Goal: Task Accomplishment & Management: Complete application form

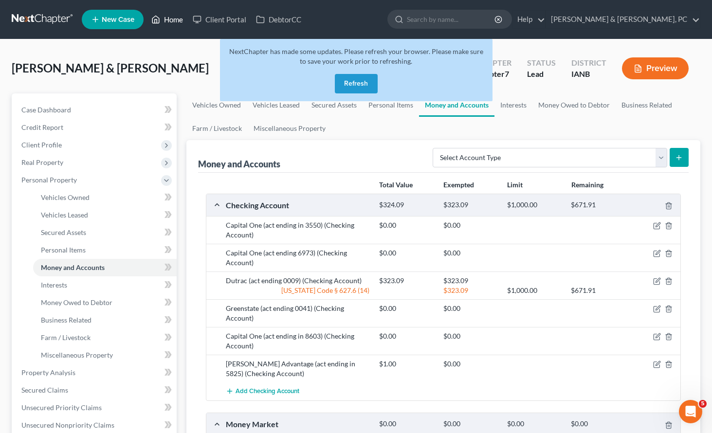
click at [163, 16] on link "Home" at bounding box center [166, 20] width 41 height 18
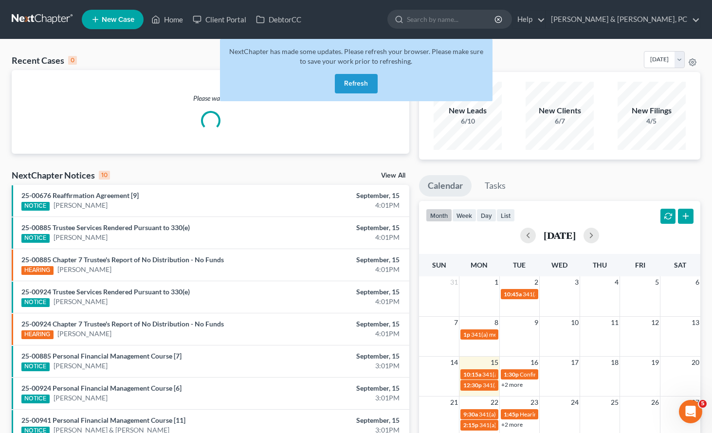
click at [362, 83] on button "Refresh" at bounding box center [356, 83] width 43 height 19
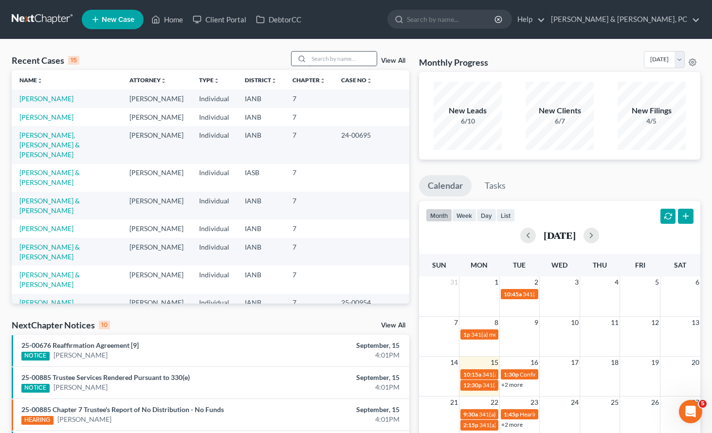
click at [337, 54] on input "search" at bounding box center [343, 59] width 68 height 14
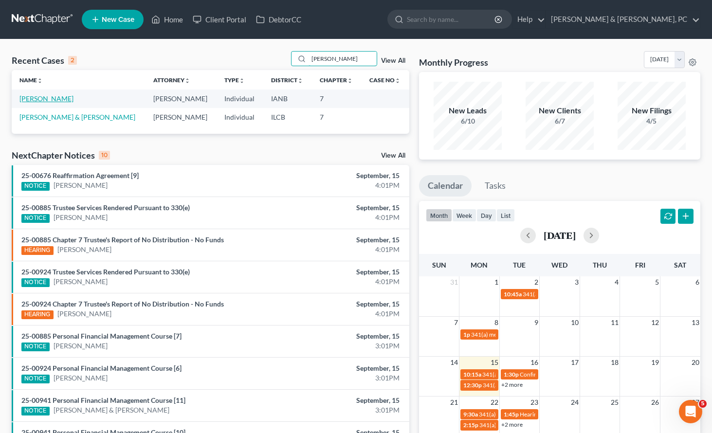
type input "[PERSON_NAME]"
click at [42, 97] on link "[PERSON_NAME]" at bounding box center [46, 98] width 54 height 8
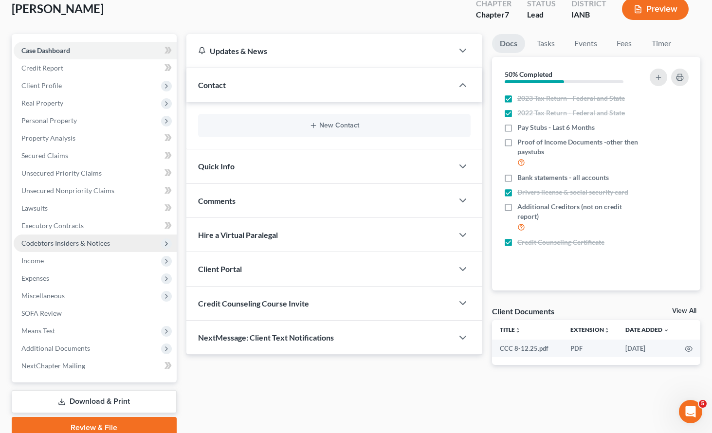
scroll to position [102, 0]
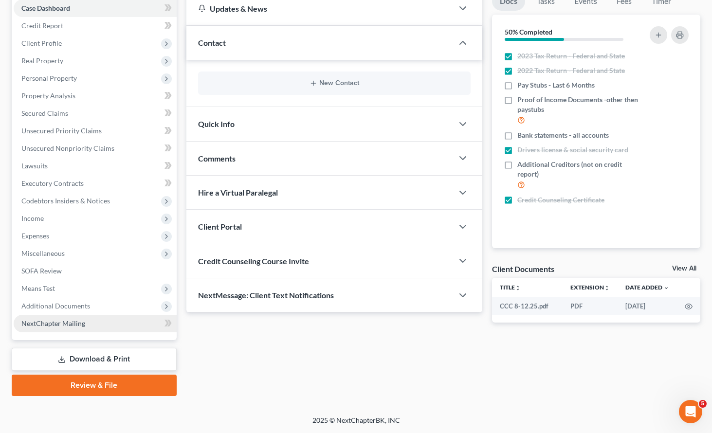
click at [56, 324] on span "NextChapter Mailing" at bounding box center [53, 323] width 64 height 8
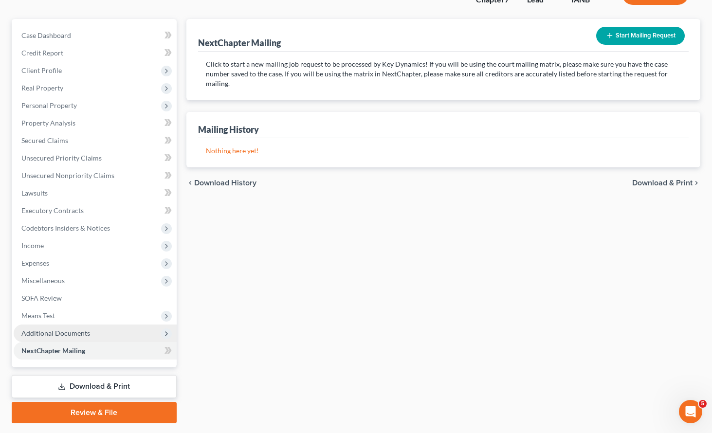
scroll to position [102, 0]
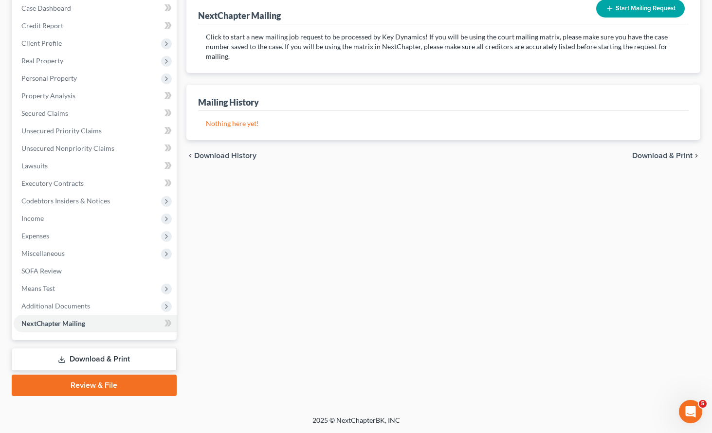
click at [84, 363] on link "Download & Print" at bounding box center [94, 359] width 165 height 23
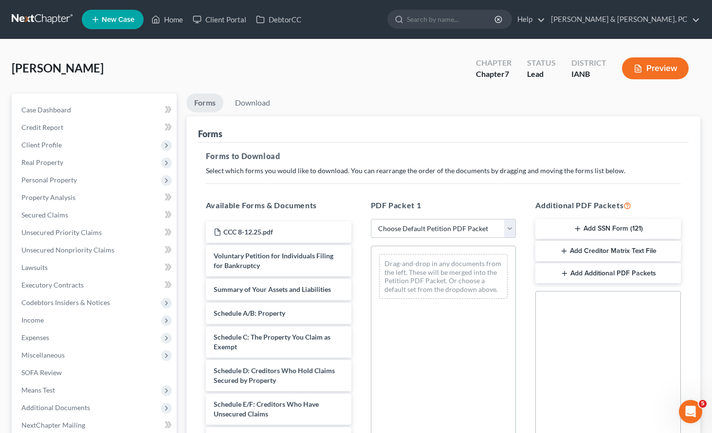
click at [457, 229] on select "Choose Default Petition PDF Packet Complete Bankruptcy Petition (all forms and …" at bounding box center [443, 228] width 145 height 19
select select "0"
click at [374, 219] on select "Choose Default Petition PDF Packet Complete Bankruptcy Petition (all forms and …" at bounding box center [443, 228] width 145 height 19
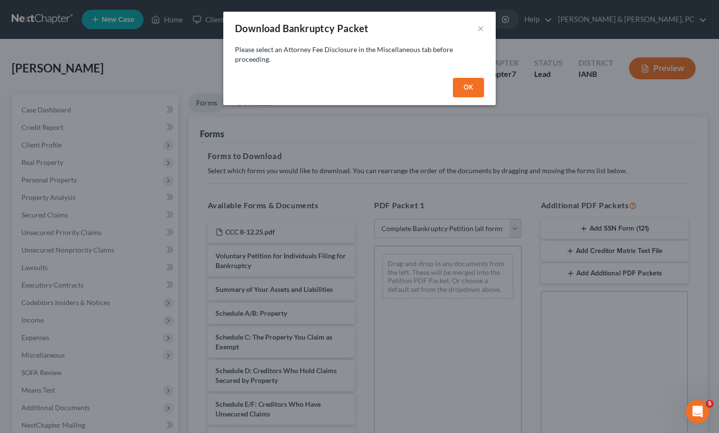
click at [462, 83] on button "OK" at bounding box center [468, 87] width 31 height 19
select select
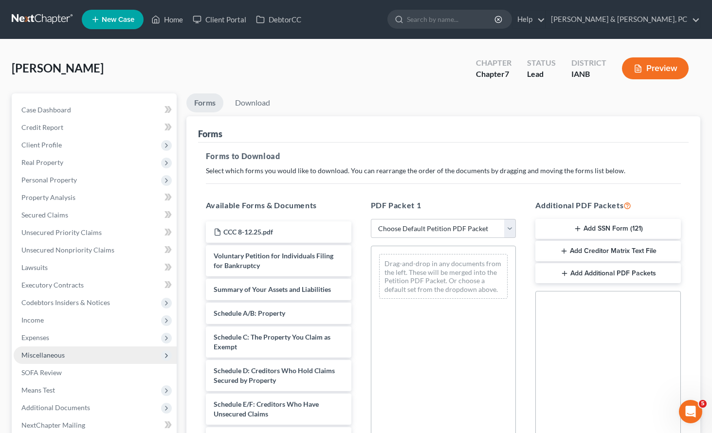
click at [60, 350] on span "Miscellaneous" at bounding box center [95, 355] width 163 height 18
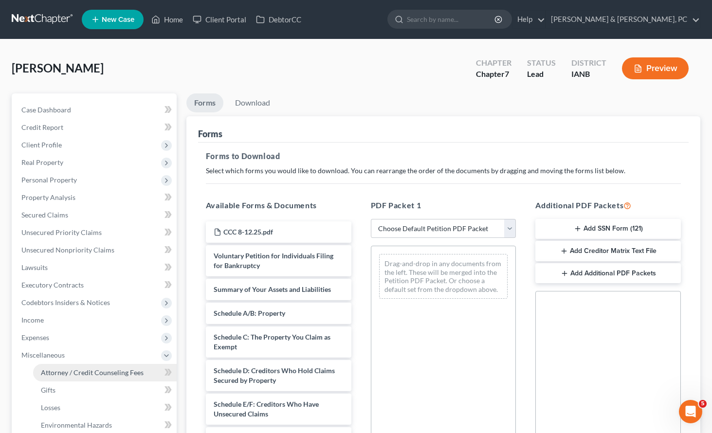
drag, startPoint x: 69, startPoint y: 373, endPoint x: 96, endPoint y: 367, distance: 28.4
click at [70, 372] on span "Attorney / Credit Counseling Fees" at bounding box center [92, 372] width 103 height 8
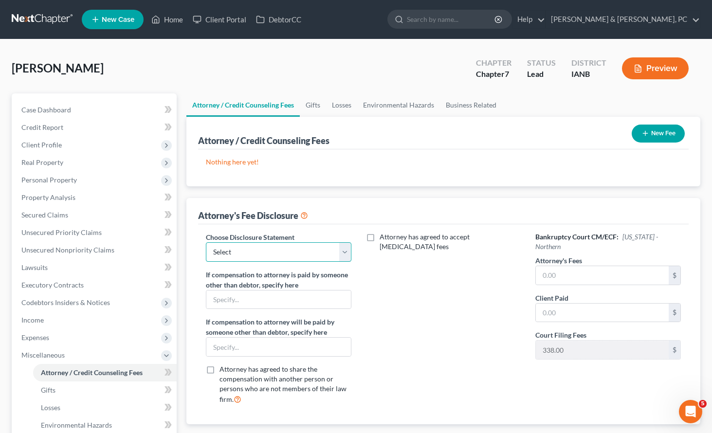
click at [270, 243] on select "Select Compensation Statement" at bounding box center [278, 251] width 145 height 19
select select "0"
click at [206, 242] on select "Select Compensation Statement" at bounding box center [278, 251] width 145 height 19
click at [562, 266] on input "text" at bounding box center [602, 275] width 133 height 18
type input "2,262"
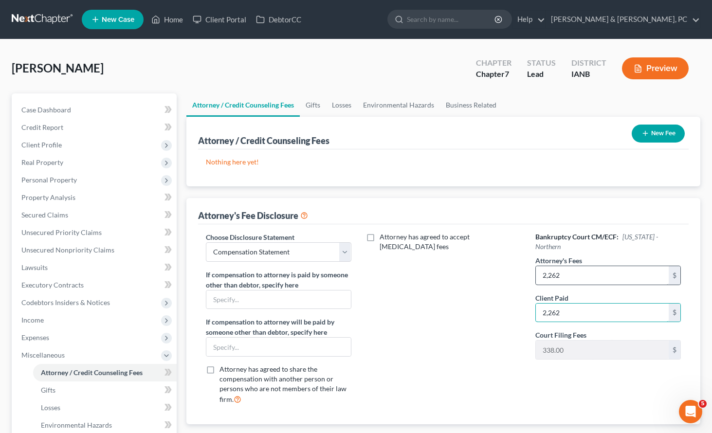
type input "2,262"
click at [666, 127] on button "New Fee" at bounding box center [658, 134] width 53 height 18
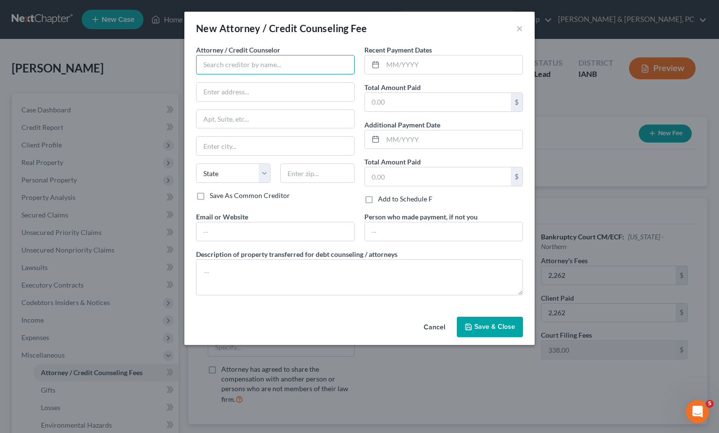
click at [223, 66] on input "text" at bounding box center [275, 64] width 159 height 19
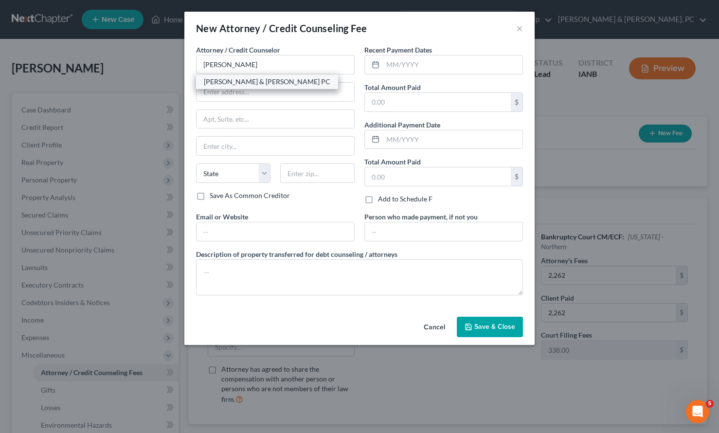
click at [224, 80] on div "[PERSON_NAME] & [PERSON_NAME] PC" at bounding box center [267, 82] width 127 height 10
type input "[PERSON_NAME] & [PERSON_NAME] PC"
type input "[STREET_ADDRESS]"
type input "Suite 100"
type input "Dubuque"
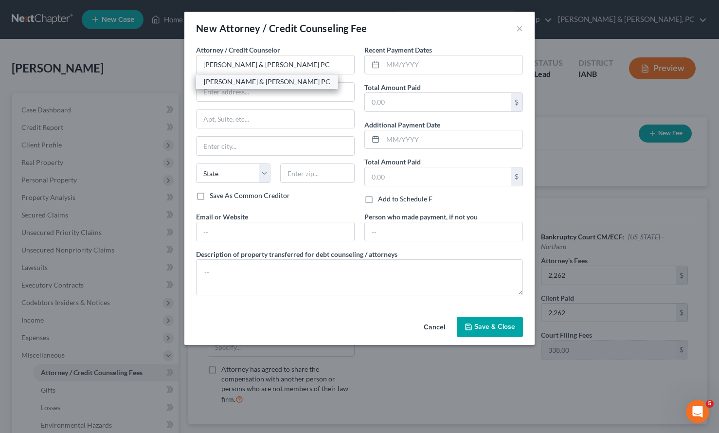
select select "16"
type input "52001"
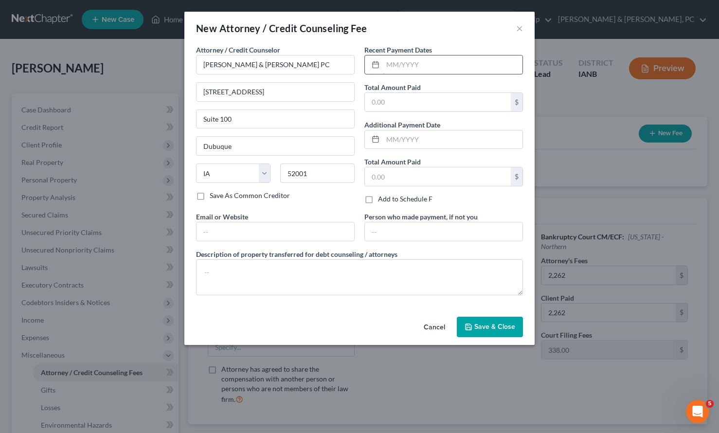
click at [425, 67] on input "text" at bounding box center [453, 64] width 140 height 18
type input "07/2025"
type input "3,000"
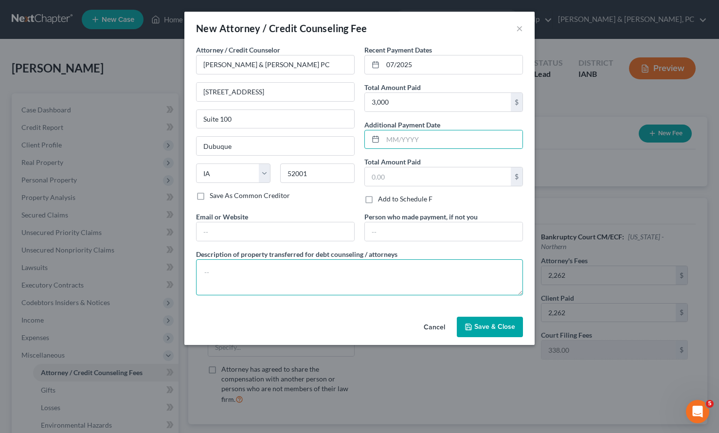
click at [230, 273] on textarea at bounding box center [359, 277] width 327 height 36
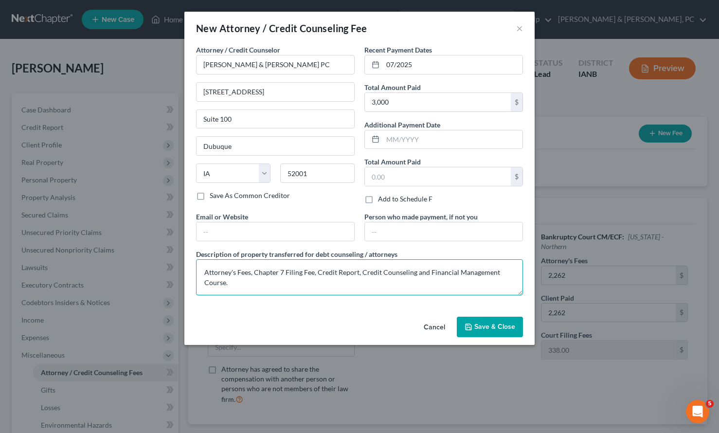
type textarea "Attorney's Fees, Chapter 7 Filing Fee, Credit Report, Credit Counseling and Fin…"
click at [482, 328] on span "Save & Close" at bounding box center [494, 327] width 41 height 8
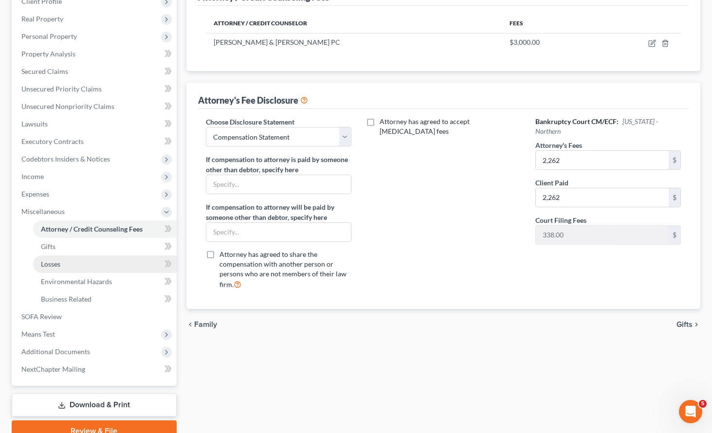
scroll to position [189, 0]
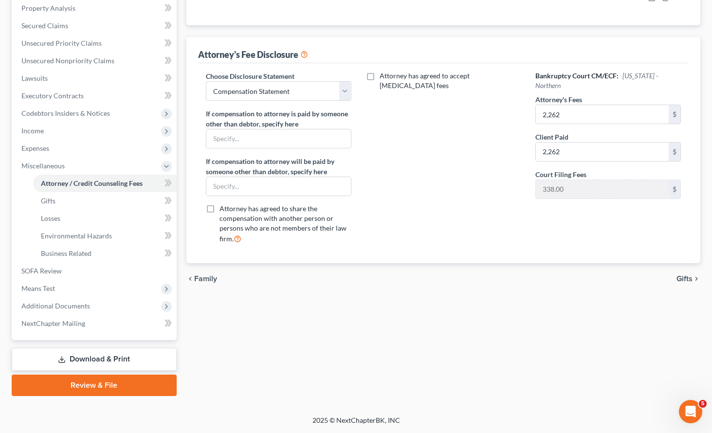
click at [67, 357] on link "Download & Print" at bounding box center [94, 359] width 165 height 23
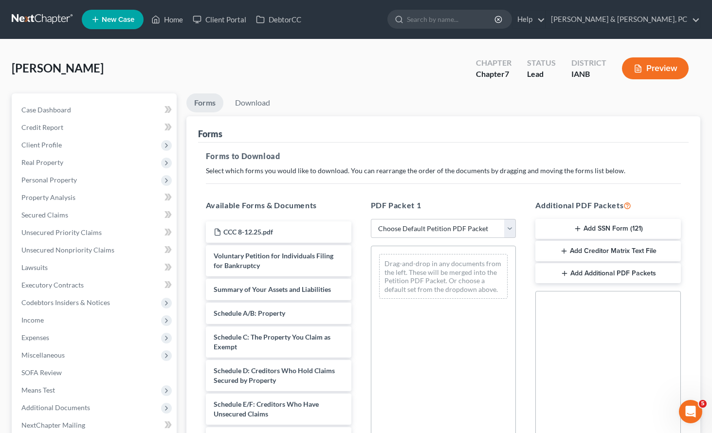
click at [537, 129] on div "Forms" at bounding box center [443, 129] width 491 height 26
click at [41, 371] on span "SOFA Review" at bounding box center [41, 372] width 40 height 8
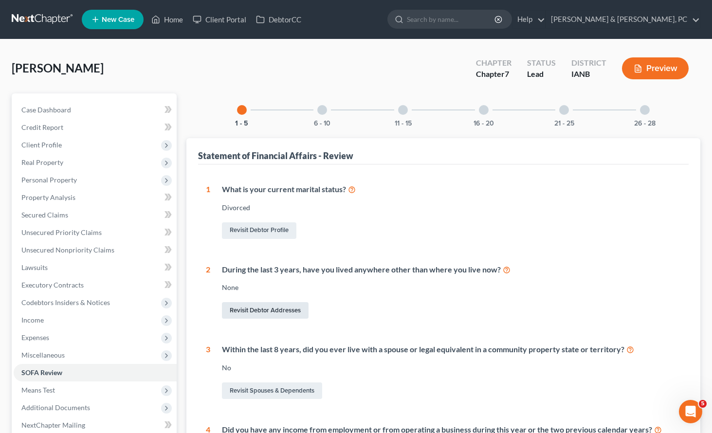
click at [280, 314] on link "Revisit Debtor Addresses" at bounding box center [265, 310] width 87 height 17
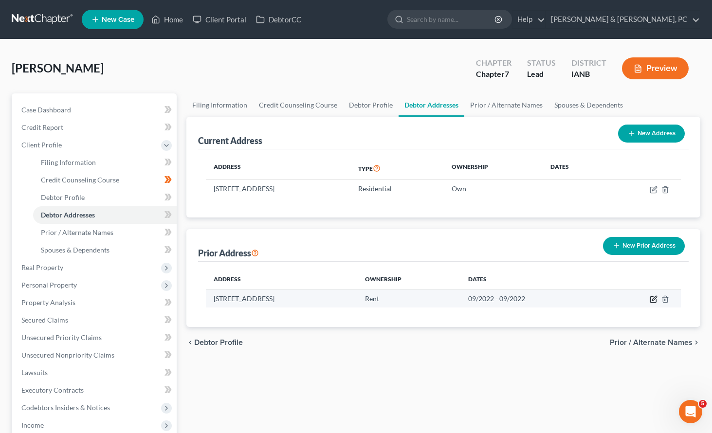
click at [652, 295] on icon "button" at bounding box center [654, 299] width 8 height 8
select select "45"
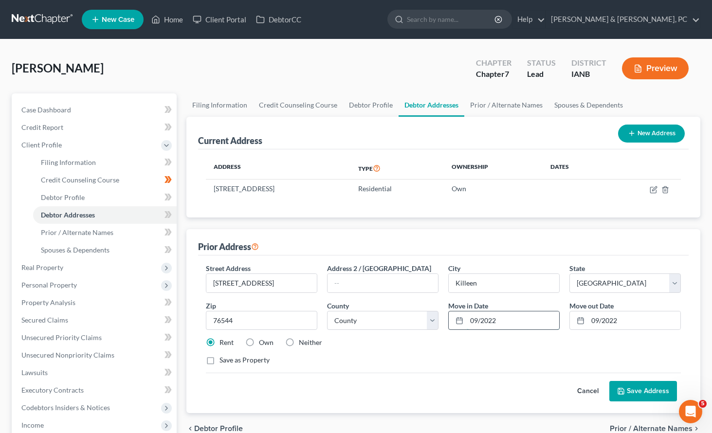
click at [505, 320] on input "09/2022" at bounding box center [513, 320] width 92 height 18
drag, startPoint x: 510, startPoint y: 319, endPoint x: 443, endPoint y: 315, distance: 67.3
click at [443, 315] on div "Move in Date * 09/2022" at bounding box center [503, 316] width 121 height 30
type input "03/2022"
click at [643, 394] on button "Save Address" at bounding box center [643, 391] width 68 height 20
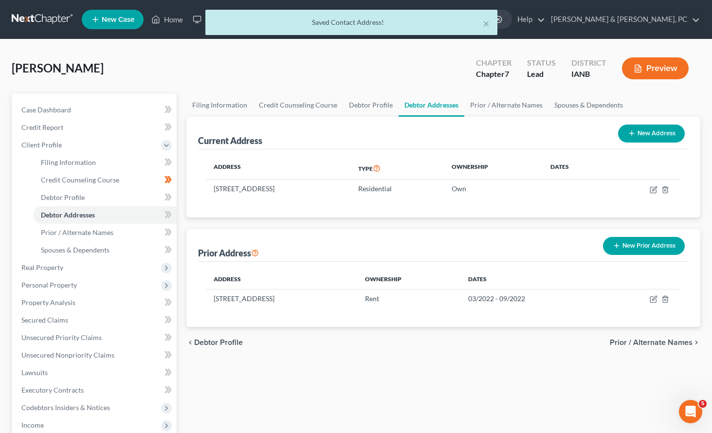
click at [380, 384] on div "Filing Information Credit Counseling Course Debtor Profile Debtor Addresses Pri…" at bounding box center [444, 347] width 524 height 509
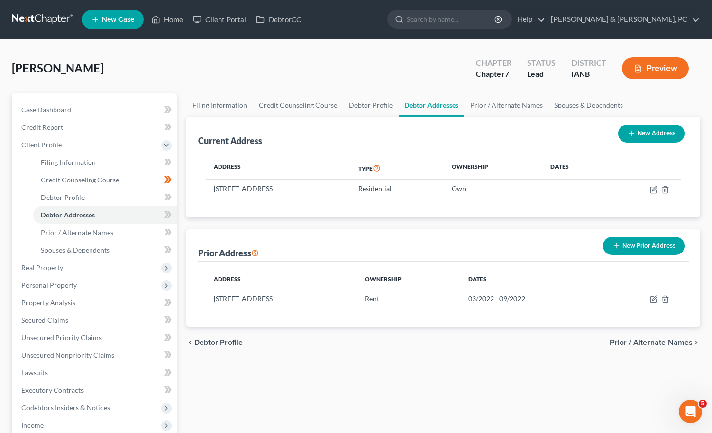
click at [438, 342] on div "chevron_left Debtor Profile Prior / Alternate Names chevron_right" at bounding box center [443, 342] width 514 height 31
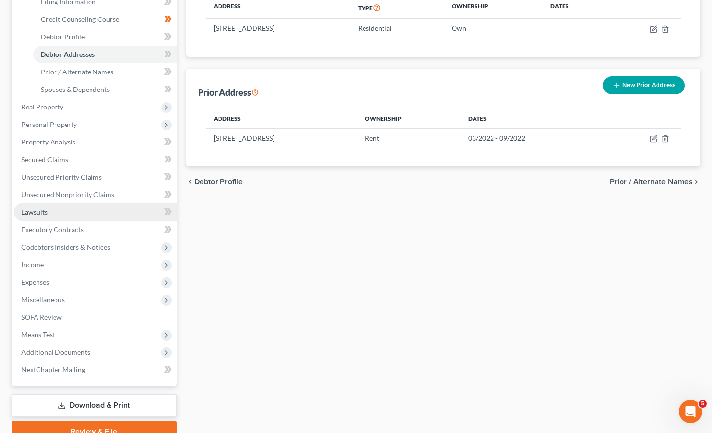
scroll to position [207, 0]
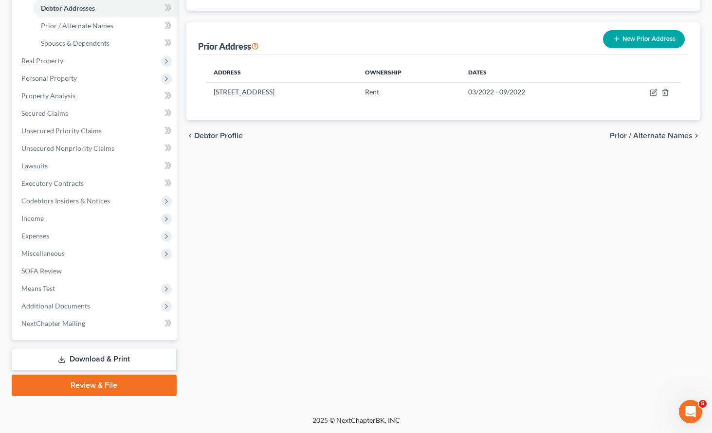
click at [62, 354] on link "Download & Print" at bounding box center [94, 359] width 165 height 23
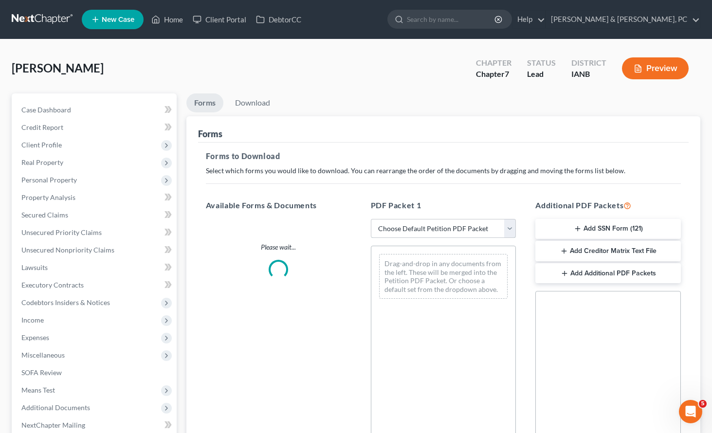
click at [411, 231] on select "Choose Default Petition PDF Packet Complete Bankruptcy Petition (all forms and …" at bounding box center [443, 228] width 145 height 19
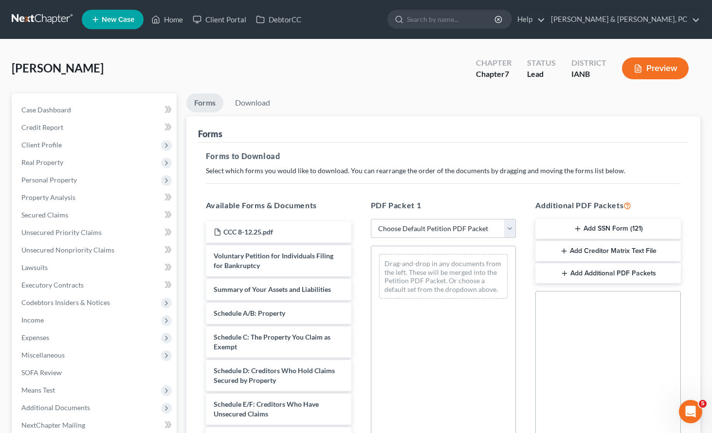
select select "0"
click at [371, 219] on select "Choose Default Petition PDF Packet Complete Bankruptcy Petition (all forms and …" at bounding box center [443, 228] width 145 height 19
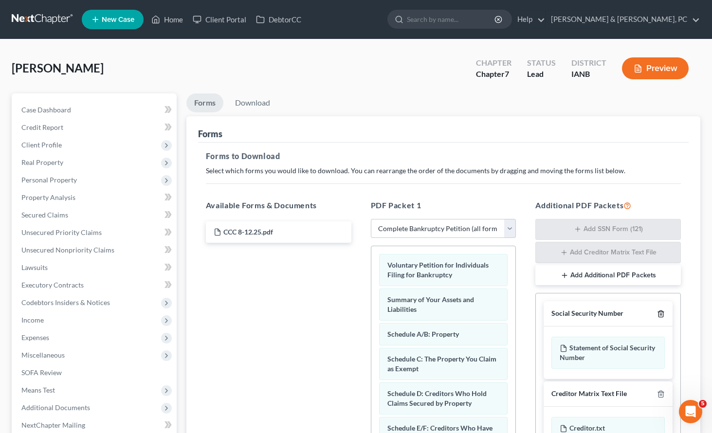
click at [660, 313] on icon "button" at bounding box center [661, 314] width 8 height 8
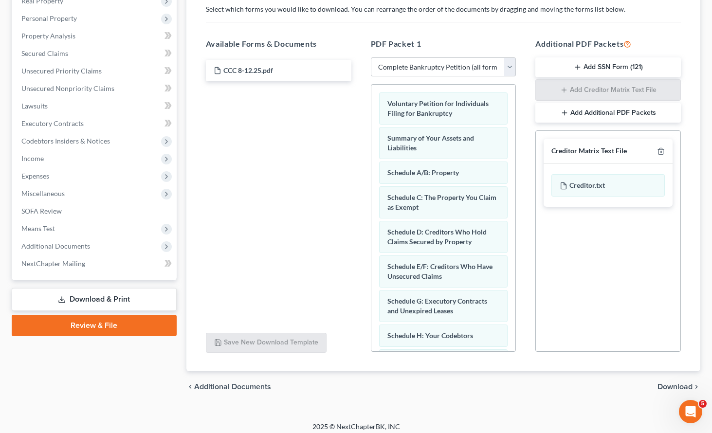
scroll to position [168, 0]
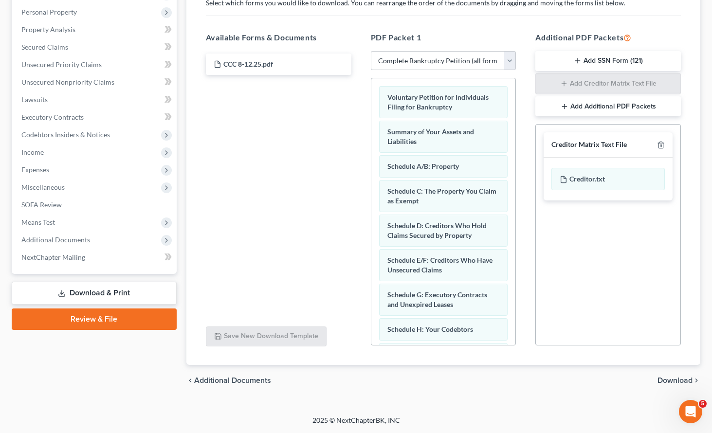
click at [665, 378] on span "Download" at bounding box center [674, 381] width 35 height 8
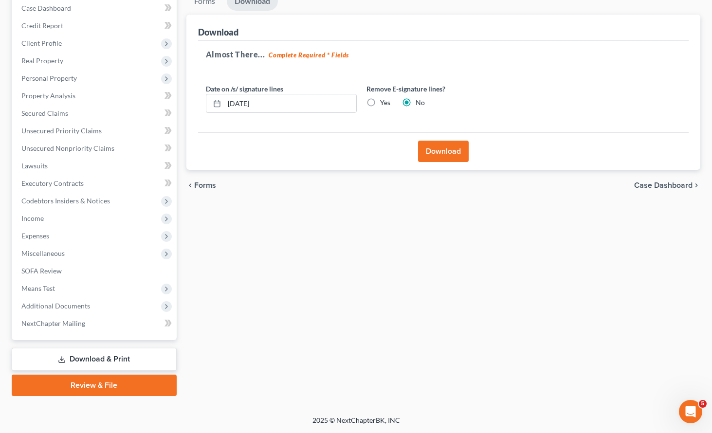
scroll to position [102, 0]
click at [442, 151] on button "Download" at bounding box center [443, 151] width 51 height 21
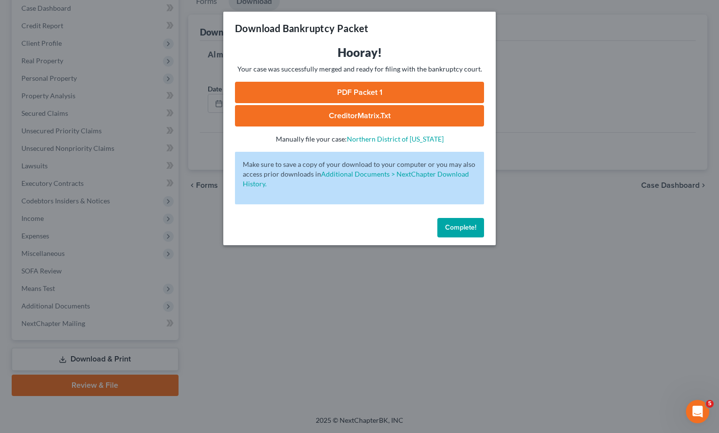
click at [376, 90] on link "PDF Packet 1" at bounding box center [359, 92] width 249 height 21
drag, startPoint x: 467, startPoint y: 229, endPoint x: 357, endPoint y: 212, distance: 111.8
click at [467, 228] on span "Complete!" at bounding box center [460, 227] width 31 height 8
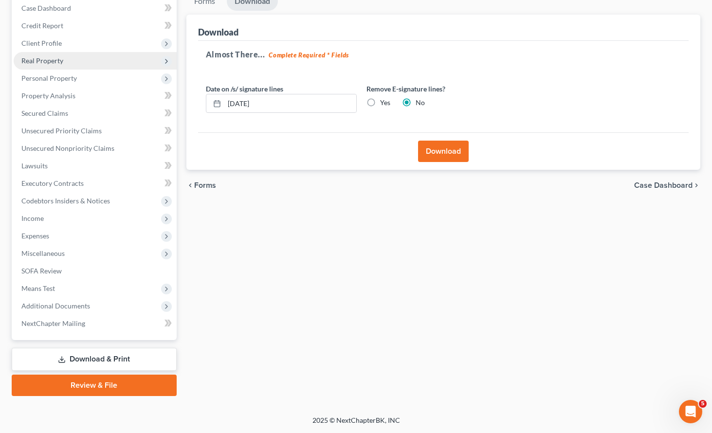
scroll to position [101, 0]
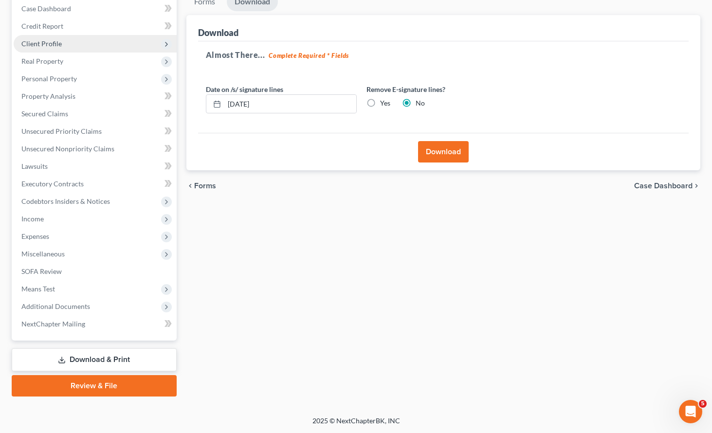
click at [52, 41] on span "Client Profile" at bounding box center [41, 43] width 40 height 8
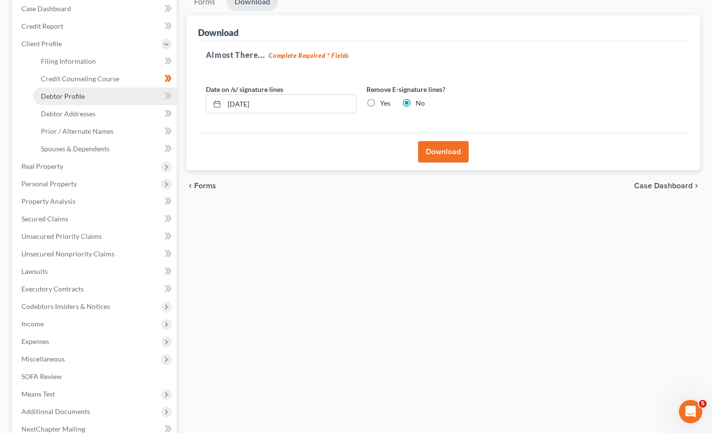
click at [68, 96] on span "Debtor Profile" at bounding box center [63, 96] width 44 height 8
select select "3"
select select "0"
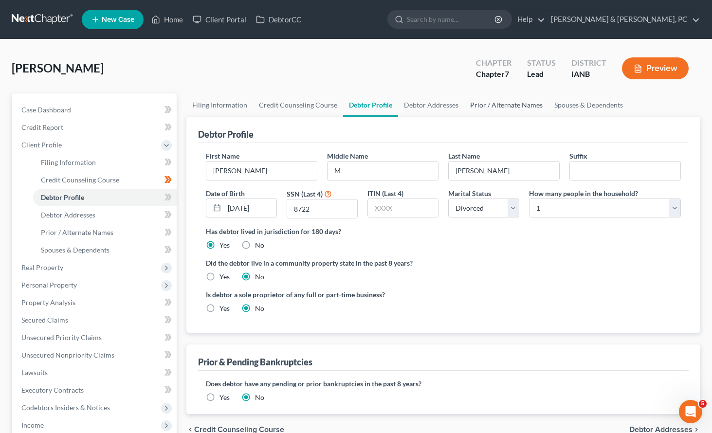
click at [512, 106] on link "Prior / Alternate Names" at bounding box center [506, 104] width 84 height 23
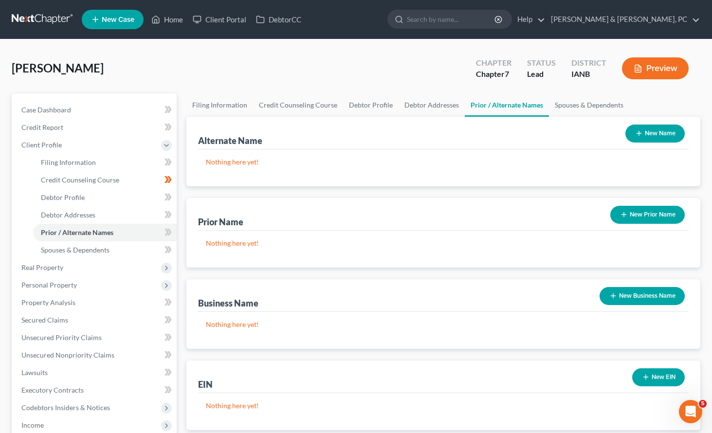
click at [664, 128] on button "New Name" at bounding box center [654, 134] width 59 height 18
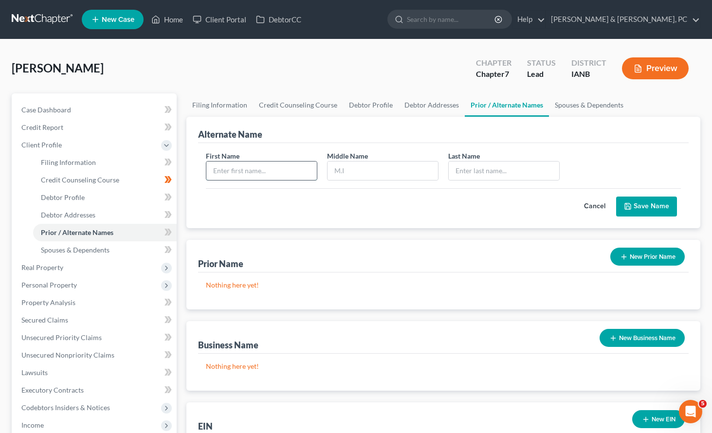
click at [271, 176] on input "text" at bounding box center [261, 171] width 110 height 18
type input "[PERSON_NAME]"
click at [653, 202] on button "Save Name" at bounding box center [646, 207] width 61 height 20
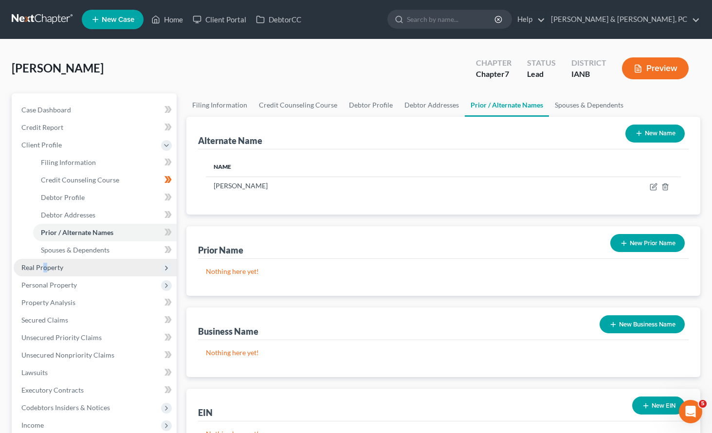
click at [44, 268] on span "Real Property" at bounding box center [42, 267] width 42 height 8
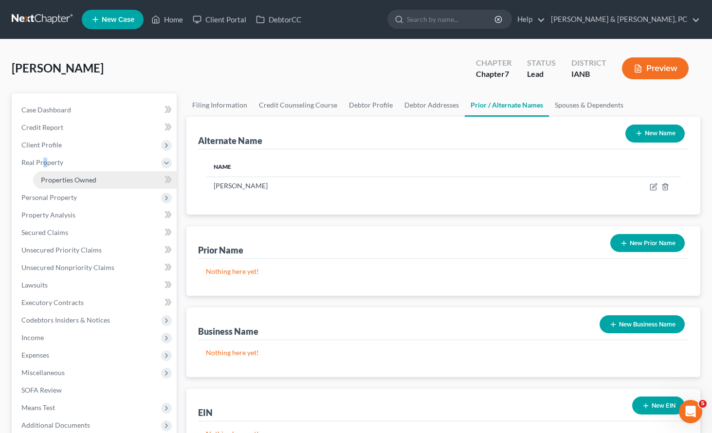
drag, startPoint x: 44, startPoint y: 268, endPoint x: 77, endPoint y: 175, distance: 98.0
click at [77, 176] on span "Properties Owned" at bounding box center [68, 180] width 55 height 8
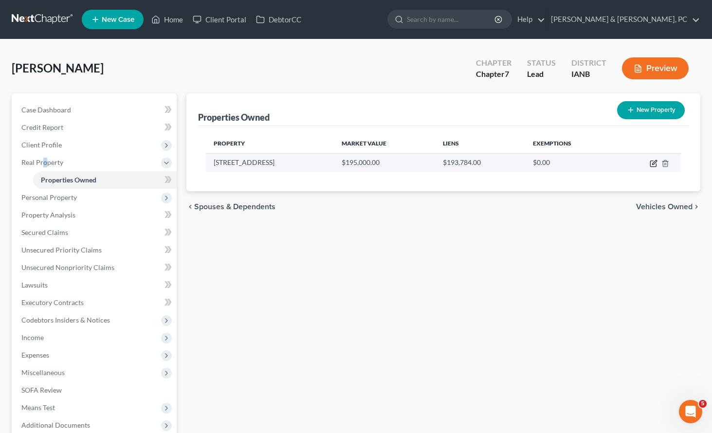
click at [652, 161] on icon "button" at bounding box center [653, 164] width 6 height 6
select select "14"
select select "0"
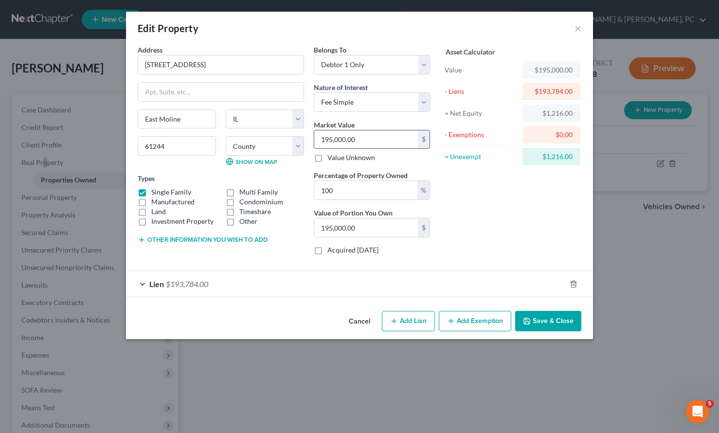
click at [361, 136] on input "195,000.00" at bounding box center [366, 139] width 104 height 18
type input "2"
type input "2.00"
type input "22"
type input "22.00"
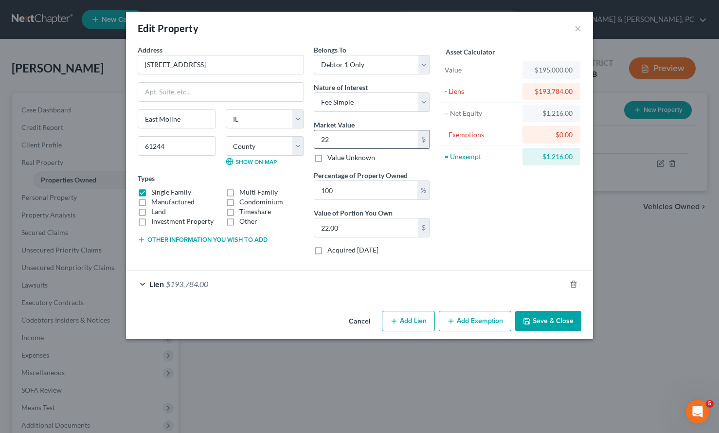
type input "229"
type input "229.00"
type input "2299"
type input "2,299.00"
type input "2,2990"
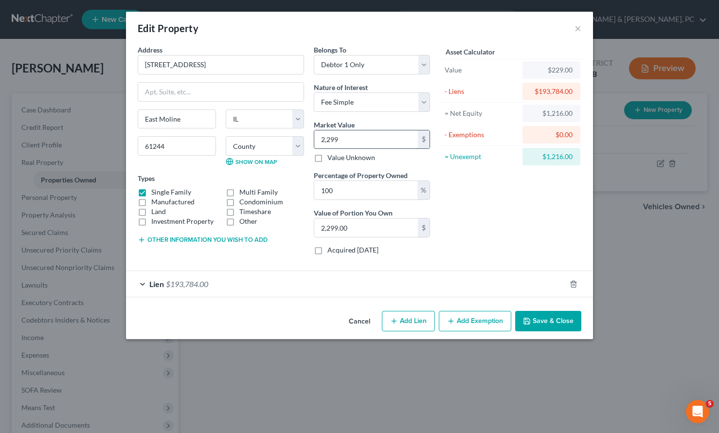
type input "22,990.00"
type input "22,9900"
type input "229,900.00"
type input "229,900"
click at [562, 320] on button "Save & Close" at bounding box center [548, 321] width 66 height 20
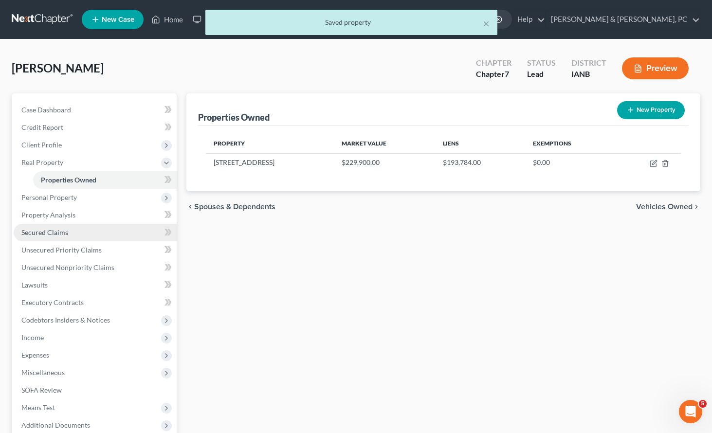
click at [38, 228] on span "Secured Claims" at bounding box center [44, 232] width 47 height 8
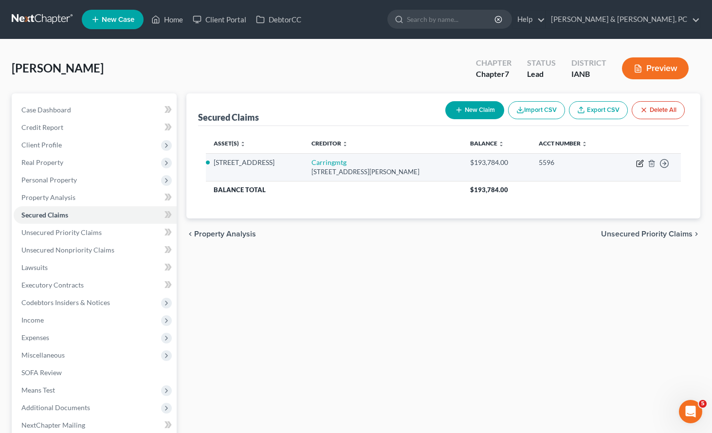
click at [640, 162] on icon "button" at bounding box center [640, 162] width 4 height 4
select select "4"
select select "3"
select select "13"
select select "2"
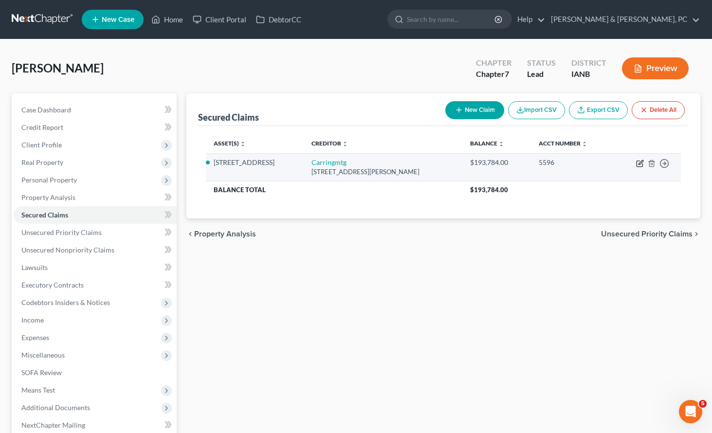
select select "0"
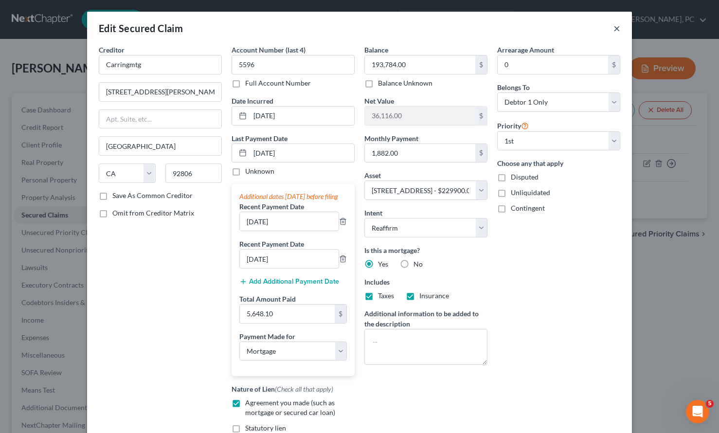
click at [614, 28] on button "×" at bounding box center [617, 28] width 7 height 12
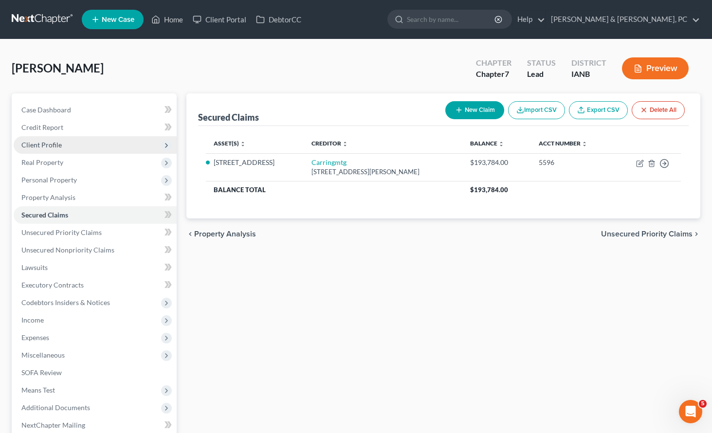
click at [62, 142] on span "Client Profile" at bounding box center [95, 145] width 163 height 18
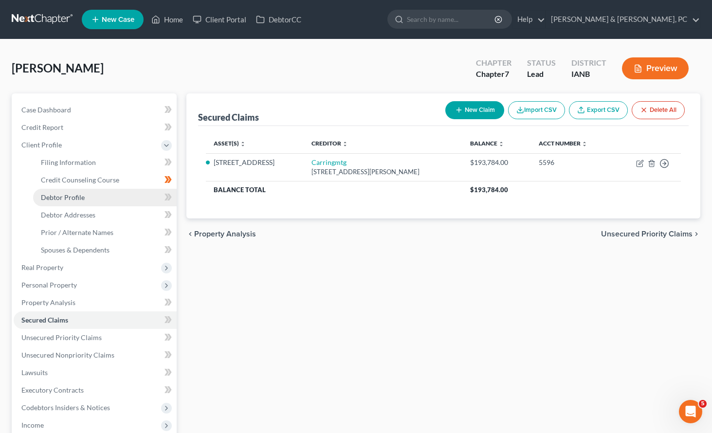
click at [83, 196] on span "Debtor Profile" at bounding box center [63, 197] width 44 height 8
select select "3"
select select "0"
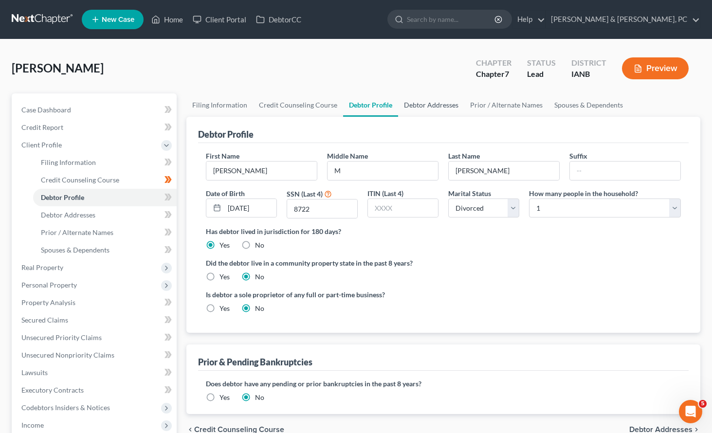
click at [418, 101] on link "Debtor Addresses" at bounding box center [431, 104] width 66 height 23
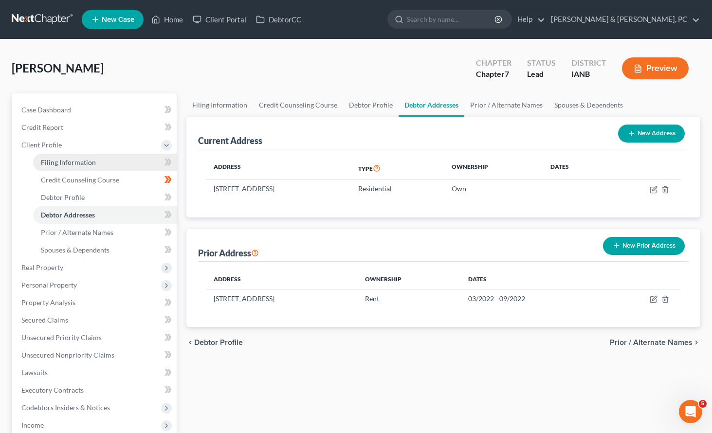
click at [55, 161] on span "Filing Information" at bounding box center [68, 162] width 55 height 8
select select "1"
select select "0"
select select "16"
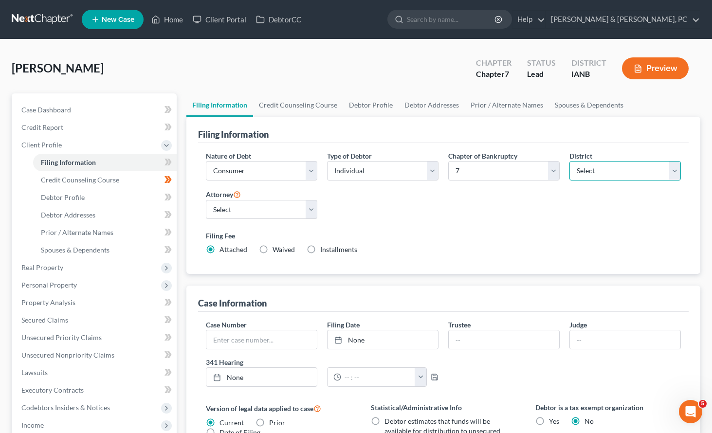
click at [592, 168] on select "Select [US_STATE] - [GEOGRAPHIC_DATA] [US_STATE] - [GEOGRAPHIC_DATA][US_STATE] …" at bounding box center [624, 170] width 111 height 19
click at [472, 216] on div "Nature of Debt Select Business Consumer Other Nature of Business Select Clearin…" at bounding box center [443, 207] width 485 height 112
click at [283, 208] on select "Select [PERSON_NAME] - IASB [PERSON_NAME] - ILNB" at bounding box center [261, 209] width 111 height 19
select select "1"
click at [206, 200] on select "Select [PERSON_NAME] - IASB [PERSON_NAME] - ILNB" at bounding box center [261, 209] width 111 height 19
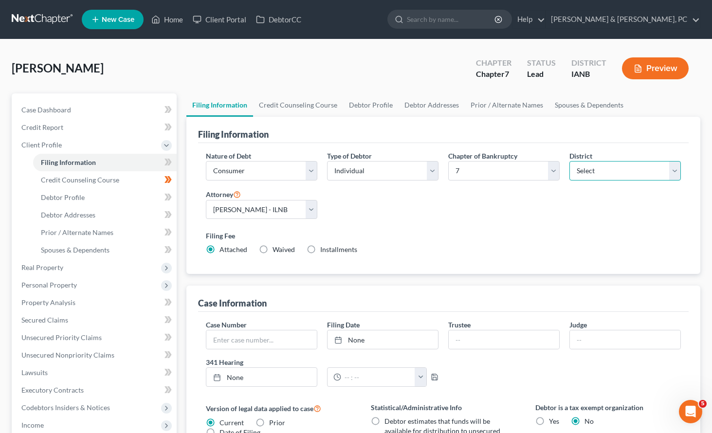
click at [611, 173] on select "Select [US_STATE] - [GEOGRAPHIC_DATA] [US_STATE] - [GEOGRAPHIC_DATA][US_STATE] …" at bounding box center [624, 170] width 111 height 19
select select "25"
click at [569, 161] on select "Select [US_STATE] - [GEOGRAPHIC_DATA] [US_STATE] - [GEOGRAPHIC_DATA][US_STATE] …" at bounding box center [624, 170] width 111 height 19
click at [548, 267] on div "Nature of Debt Select Business Consumer Other Nature of Business Select Clearin…" at bounding box center [443, 208] width 491 height 131
click at [360, 105] on link "Debtor Profile" at bounding box center [370, 104] width 55 height 23
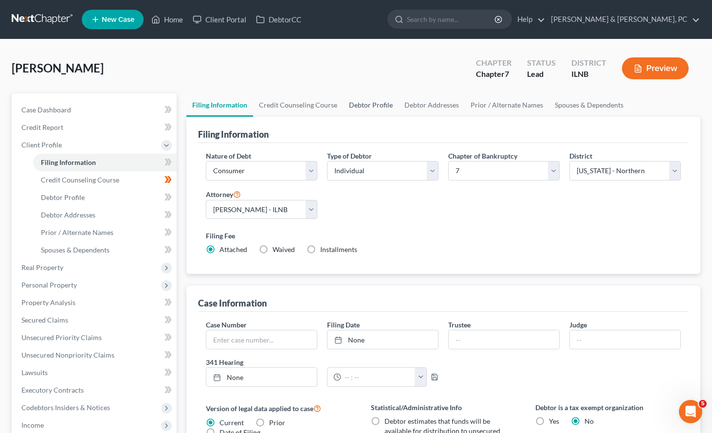
select select "3"
select select "0"
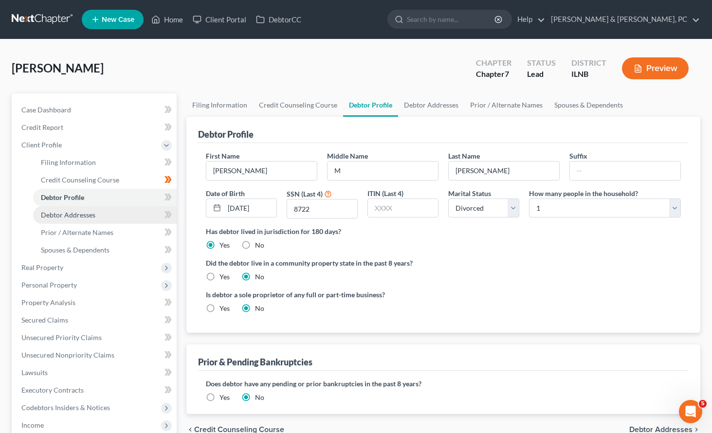
drag, startPoint x: 73, startPoint y: 213, endPoint x: 88, endPoint y: 212, distance: 15.2
click at [72, 213] on span "Debtor Addresses" at bounding box center [68, 215] width 55 height 8
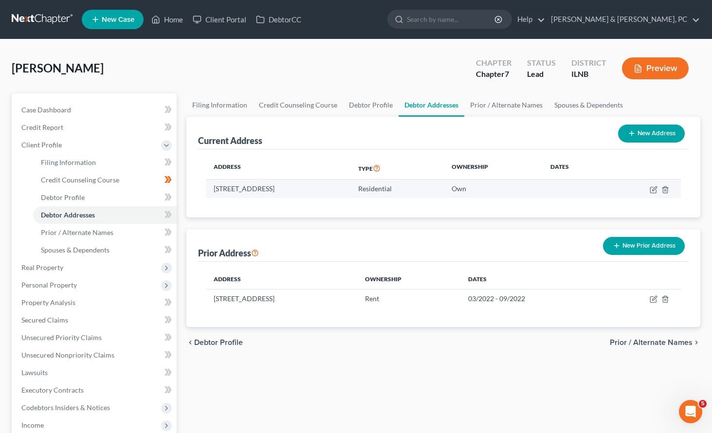
click at [276, 190] on td "[STREET_ADDRESS]" at bounding box center [278, 189] width 145 height 18
click at [652, 187] on icon "button" at bounding box center [654, 190] width 8 height 8
select select "14"
select select "80"
select select "0"
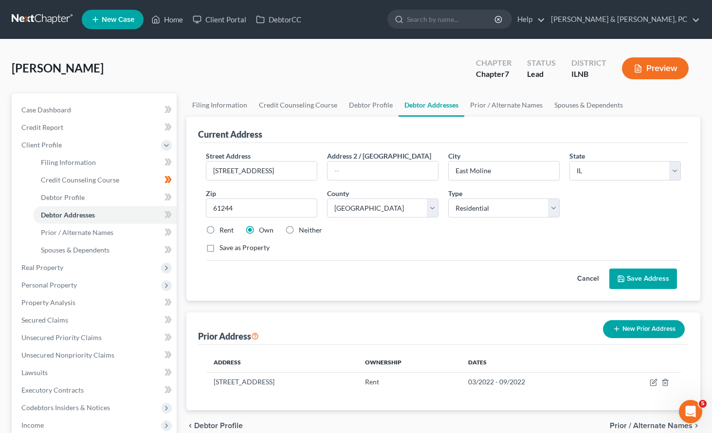
scroll to position [1, 0]
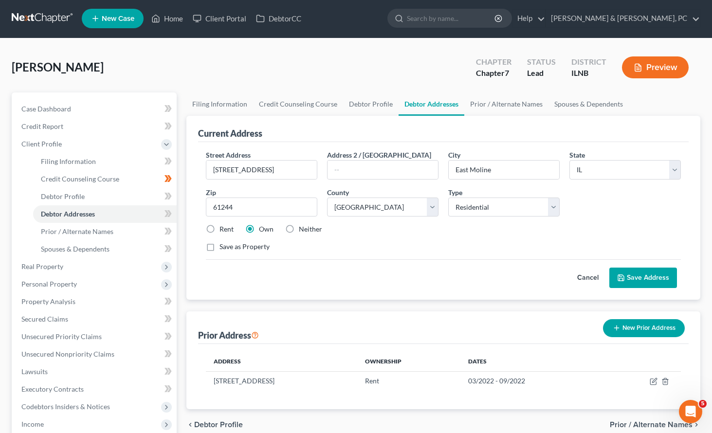
click at [376, 248] on div "Save as Property" at bounding box center [443, 247] width 475 height 10
click at [224, 102] on link "Filing Information" at bounding box center [219, 103] width 67 height 23
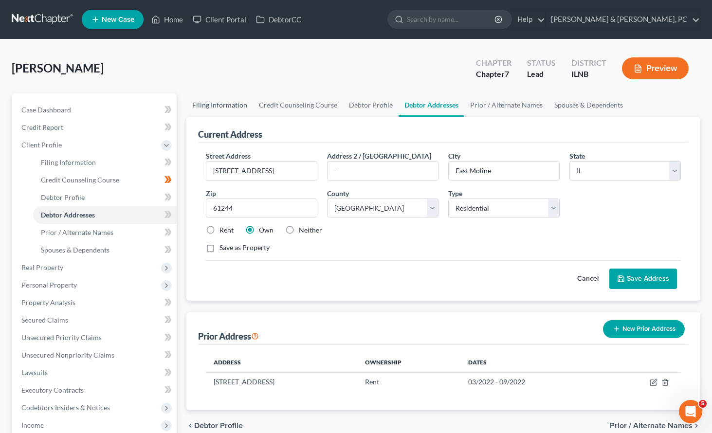
select select "1"
select select "0"
select select "25"
select select "1"
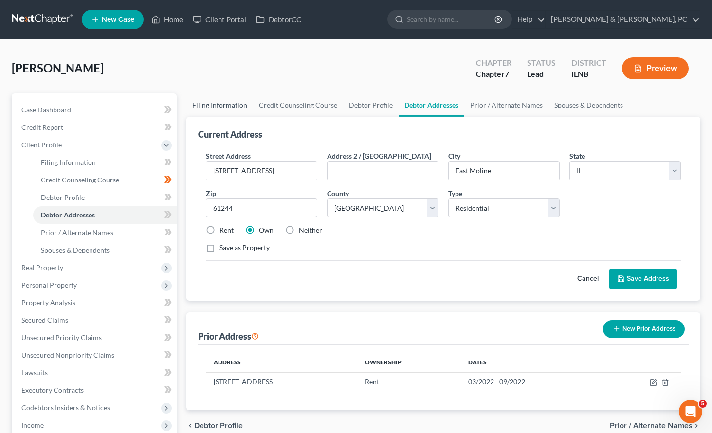
select select "16"
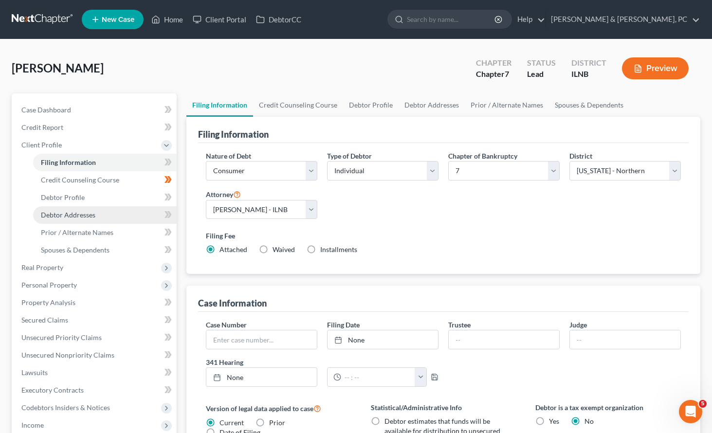
click at [74, 214] on span "Debtor Addresses" at bounding box center [68, 215] width 55 height 8
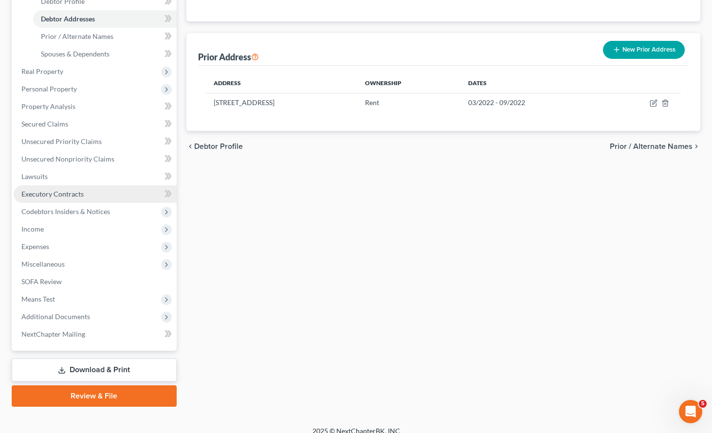
scroll to position [198, 0]
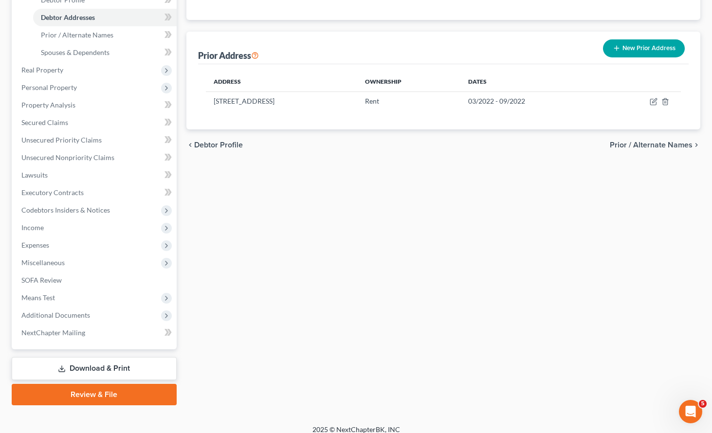
click at [420, 172] on div "Filing Information Credit Counseling Course Debtor Profile Debtor Addresses Pri…" at bounding box center [444, 150] width 524 height 509
click at [423, 222] on div "Filing Information Credit Counseling Course Debtor Profile Debtor Addresses Pri…" at bounding box center [444, 150] width 524 height 509
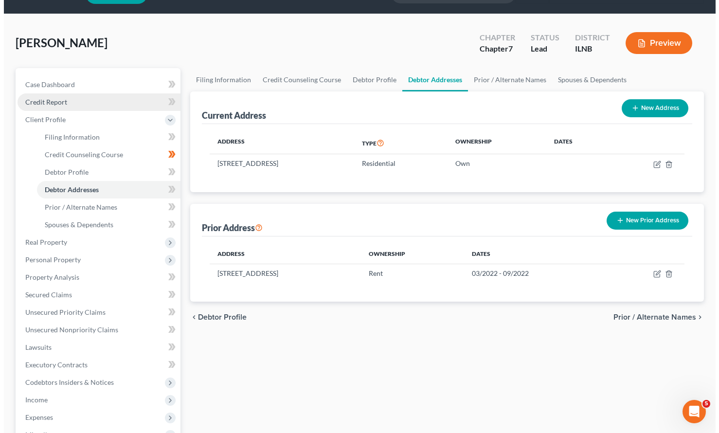
scroll to position [0, 0]
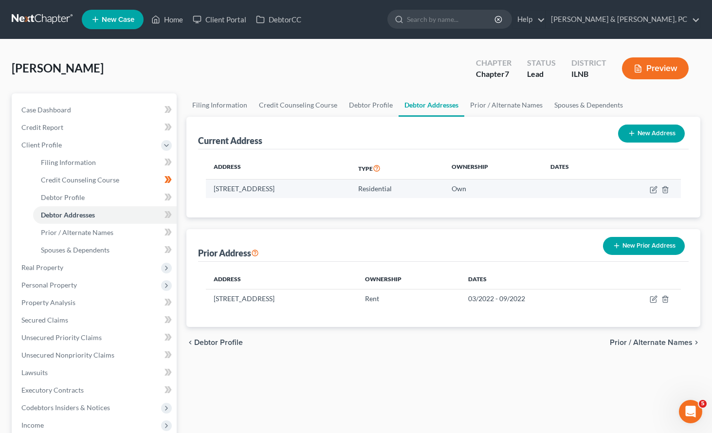
click at [267, 192] on td "[STREET_ADDRESS]" at bounding box center [278, 189] width 145 height 18
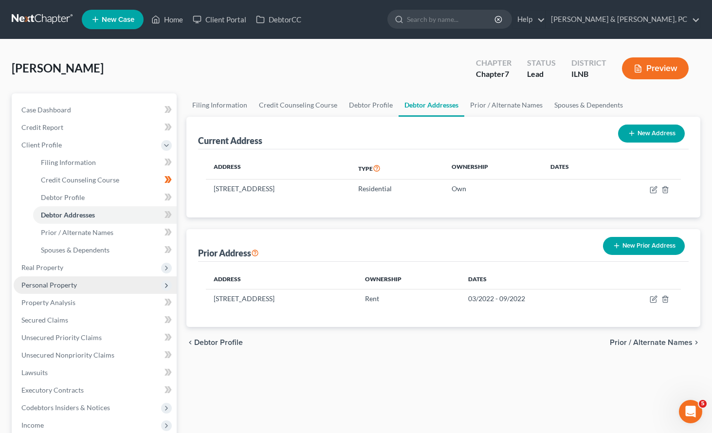
click at [58, 282] on span "Personal Property" at bounding box center [48, 285] width 55 height 8
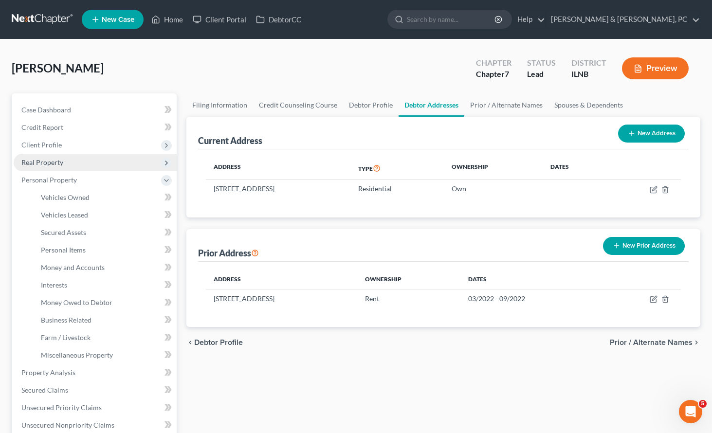
click at [60, 161] on span "Real Property" at bounding box center [42, 162] width 42 height 8
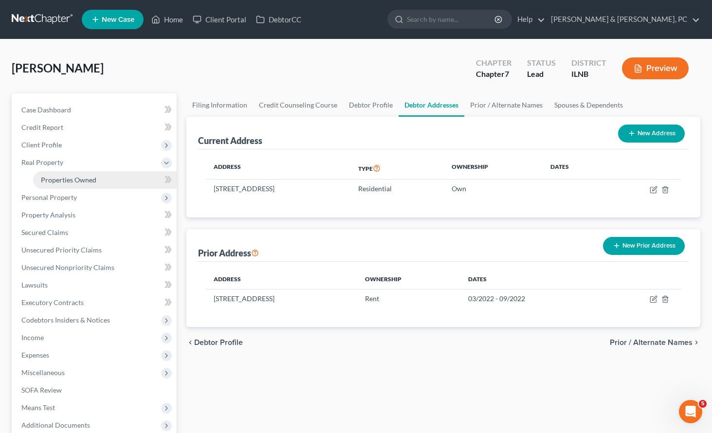
click at [62, 180] on span "Properties Owned" at bounding box center [68, 180] width 55 height 8
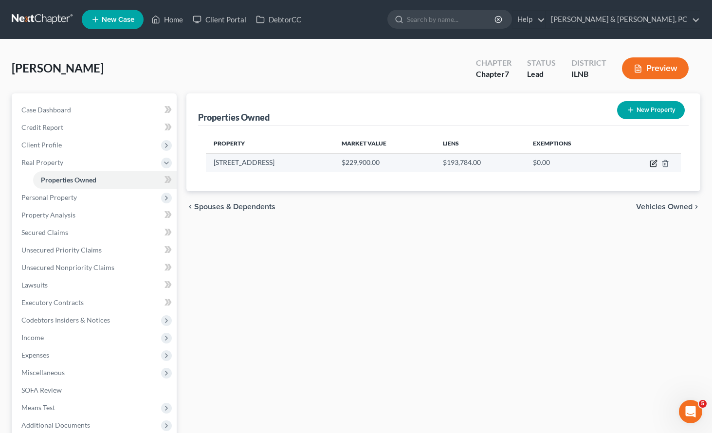
click at [653, 163] on icon "button" at bounding box center [654, 164] width 8 height 8
select select "14"
select select "80"
select select "0"
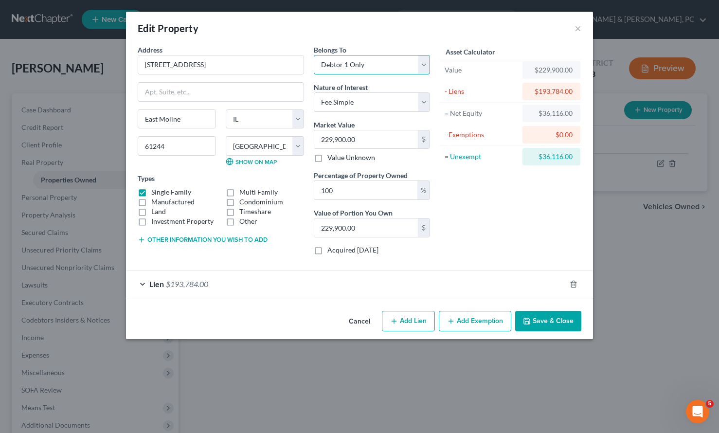
click at [339, 61] on select "Select Debtor 1 Only Debtor 2 Only Debtor 1 And Debtor 2 Only At Least One Of T…" at bounding box center [372, 64] width 116 height 19
select select "3"
click at [314, 55] on select "Select Debtor 1 Only Debtor 2 Only Debtor 1 And Debtor 2 Only At Least One Of T…" at bounding box center [372, 64] width 116 height 19
click at [349, 187] on input "100" at bounding box center [365, 190] width 103 height 18
drag, startPoint x: 349, startPoint y: 187, endPoint x: 281, endPoint y: 190, distance: 68.2
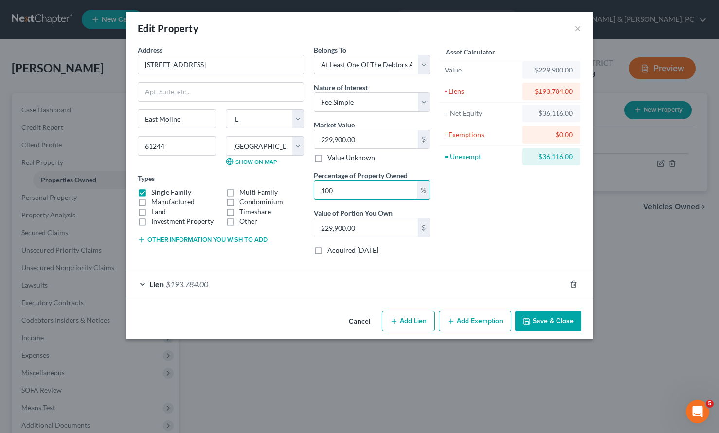
click at [281, 190] on div "Address * [GEOGRAPHIC_DATA] [GEOGRAPHIC_DATA] [US_STATE][GEOGRAPHIC_DATA] [GEOG…" at bounding box center [284, 154] width 302 height 218
type input "5"
type input "11,495.00"
type input "50"
type input "114,950.00"
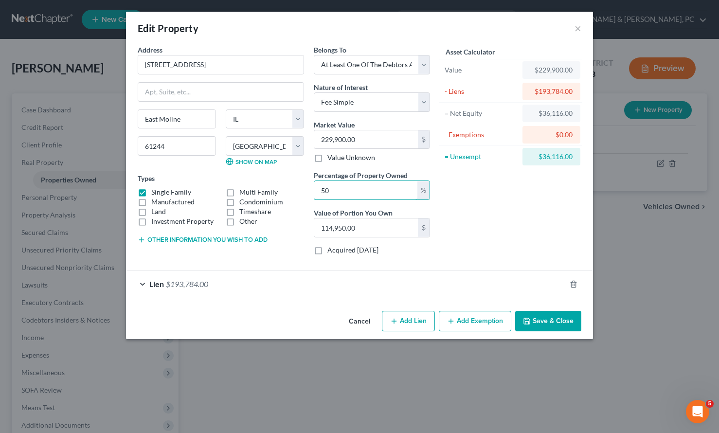
type input "50"
click at [483, 320] on button "Add Exemption" at bounding box center [475, 321] width 73 height 20
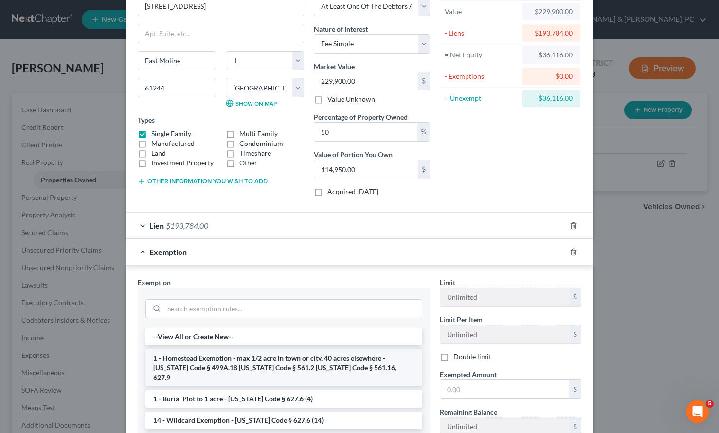
scroll to position [62, 0]
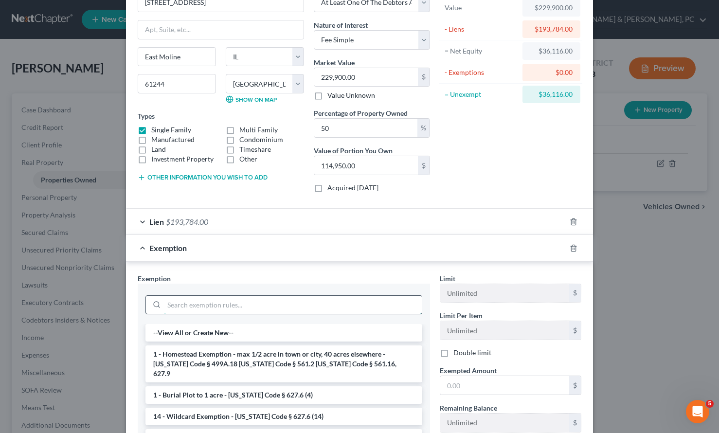
click at [255, 304] on input "search" at bounding box center [293, 305] width 258 height 18
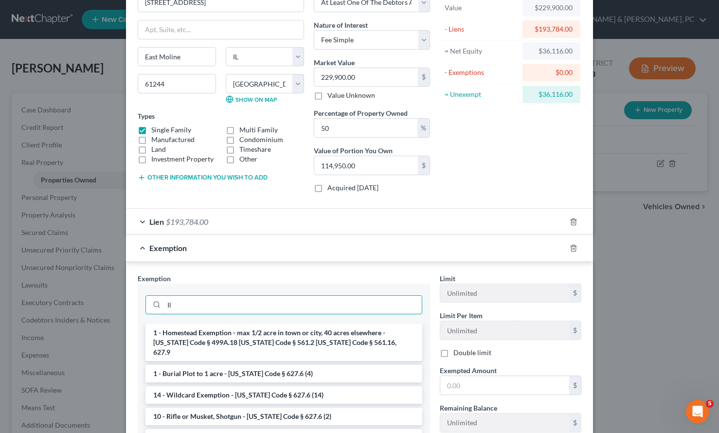
type input "I"
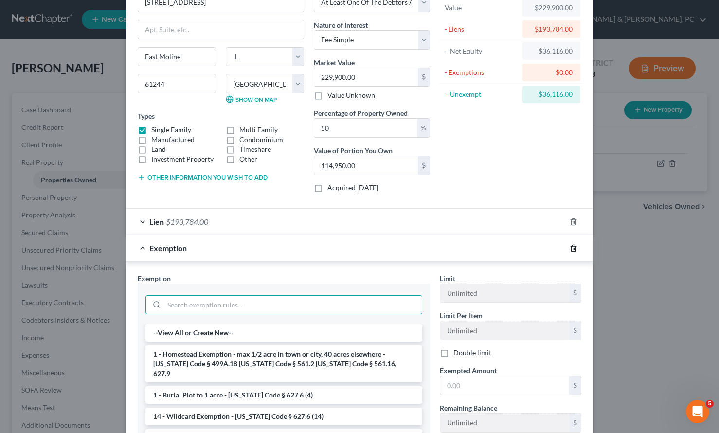
click at [573, 249] on icon "button" at bounding box center [574, 248] width 8 height 8
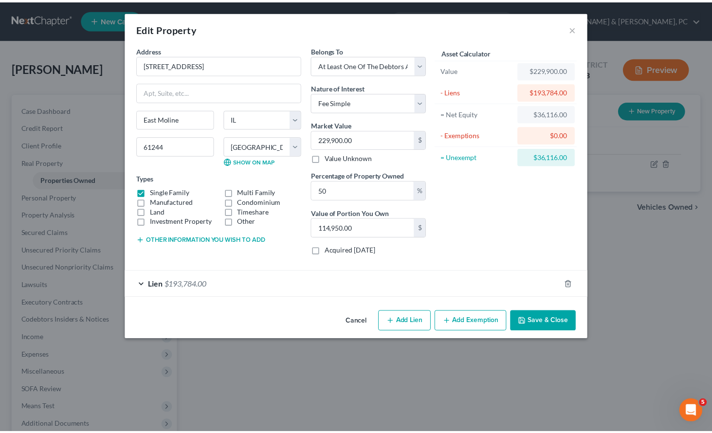
scroll to position [0, 0]
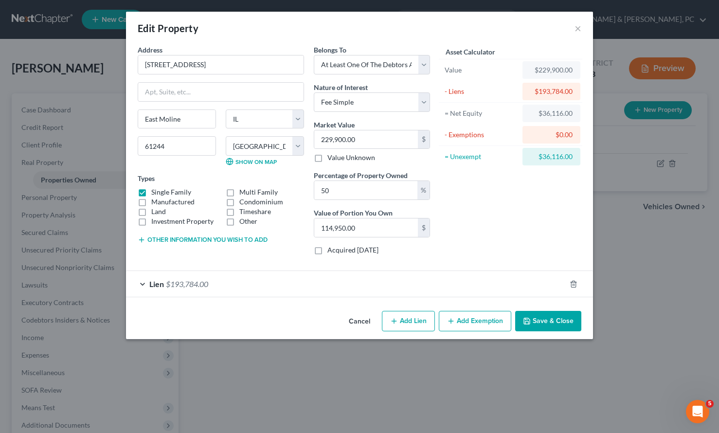
click at [560, 320] on button "Save & Close" at bounding box center [548, 321] width 66 height 20
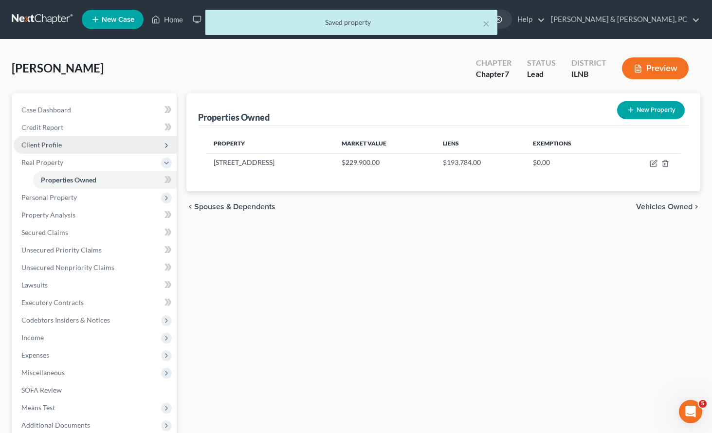
click at [36, 143] on span "Client Profile" at bounding box center [41, 145] width 40 height 8
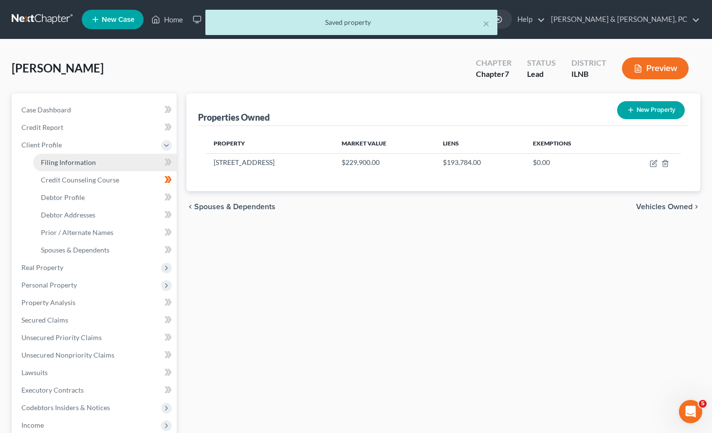
click at [55, 164] on span "Filing Information" at bounding box center [68, 162] width 55 height 8
select select "1"
select select "0"
select select "25"
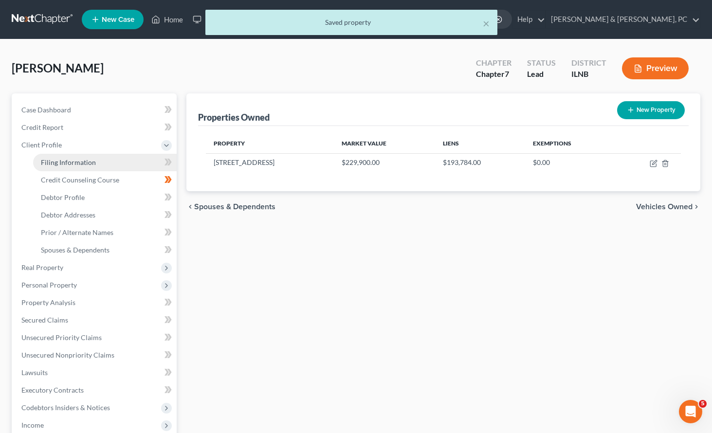
select select "1"
select select "16"
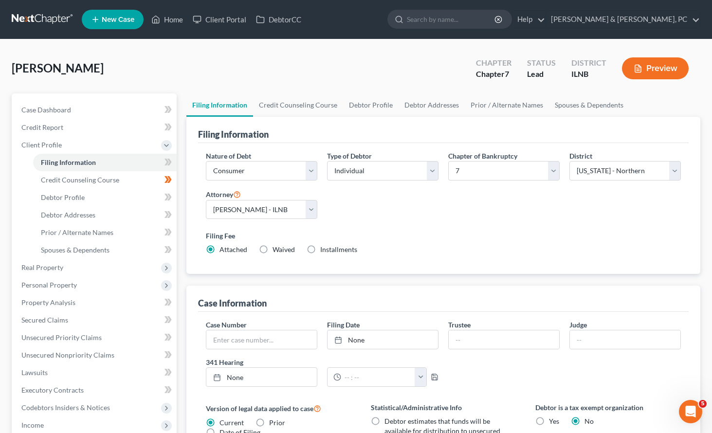
click at [550, 230] on div "Filing Fee Attached Waived Waived Installments Installments" at bounding box center [443, 245] width 485 height 36
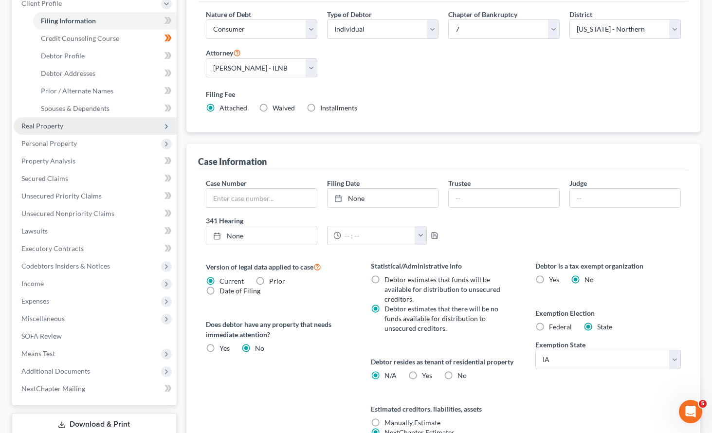
scroll to position [135, 0]
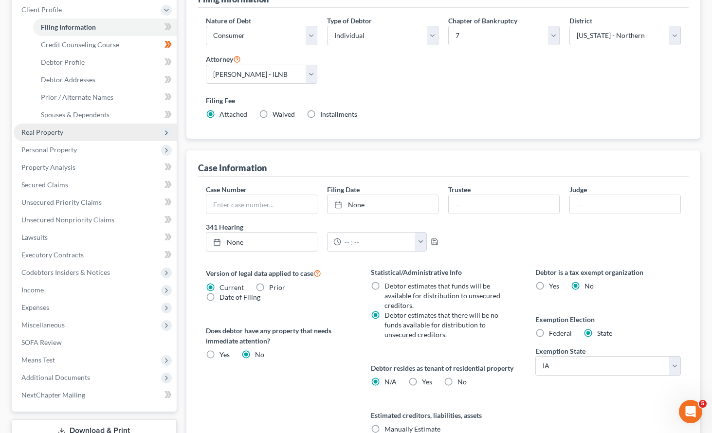
click at [37, 132] on span "Real Property" at bounding box center [42, 132] width 42 height 8
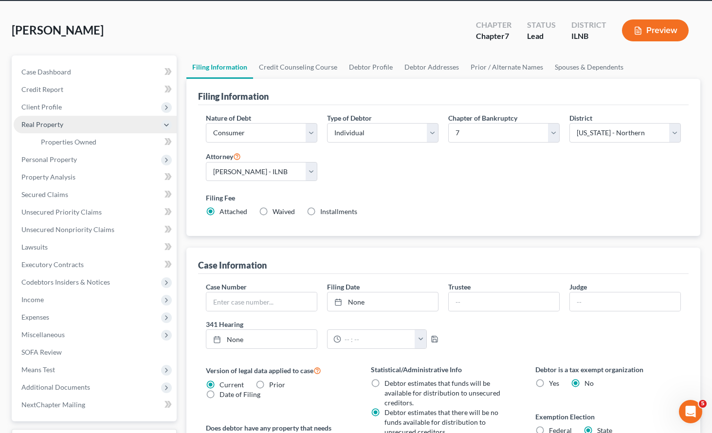
scroll to position [31, 0]
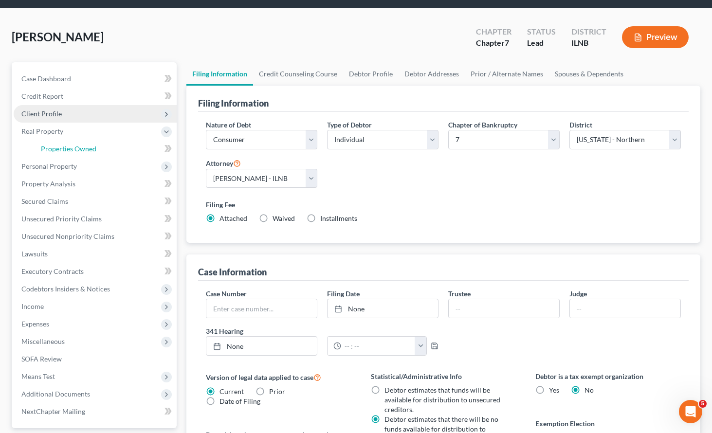
click at [79, 145] on span "Properties Owned" at bounding box center [68, 149] width 55 height 8
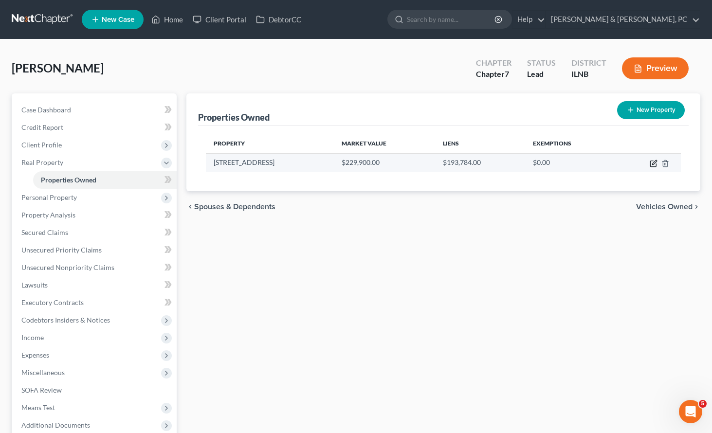
click at [651, 162] on icon "button" at bounding box center [654, 164] width 8 height 8
select select "14"
select select "80"
select select "3"
select select "0"
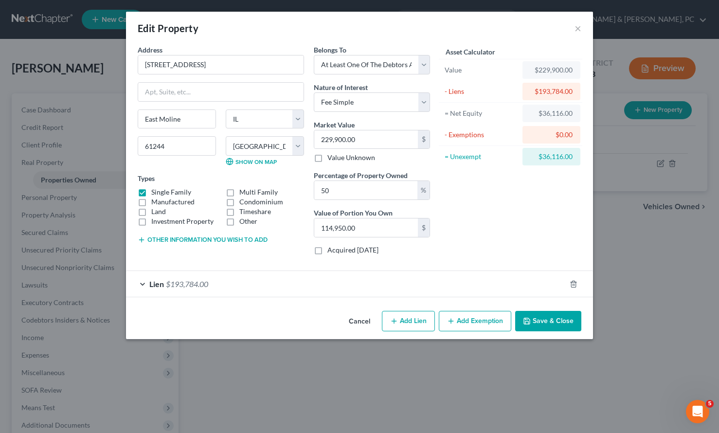
click at [486, 320] on button "Add Exemption" at bounding box center [475, 321] width 73 height 20
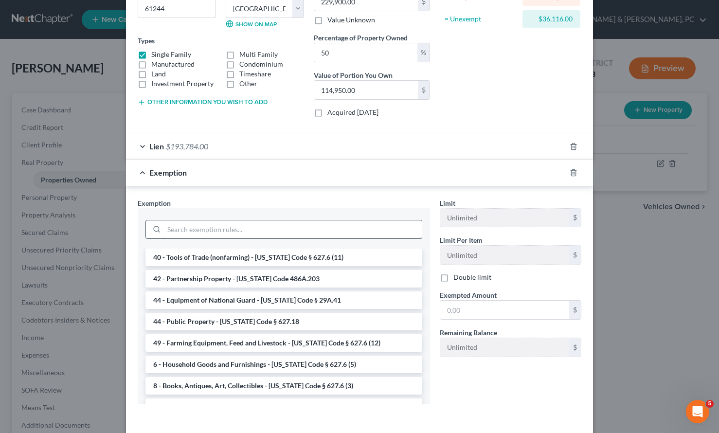
scroll to position [140, 0]
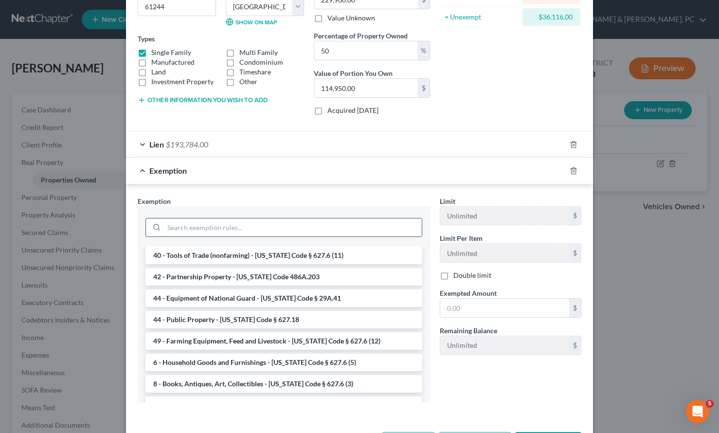
click at [185, 226] on input "search" at bounding box center [293, 227] width 258 height 18
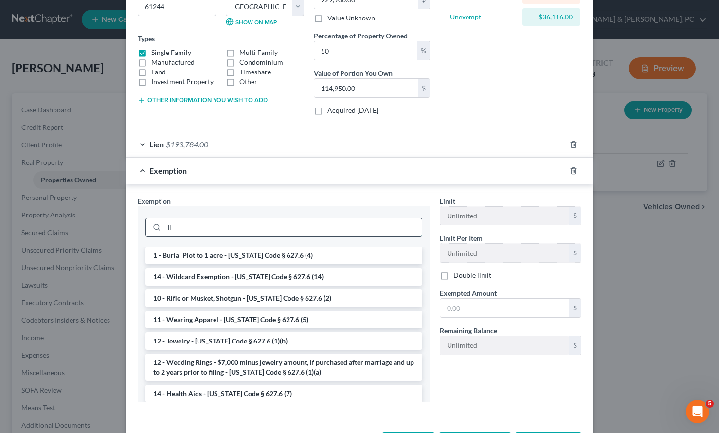
type input "I"
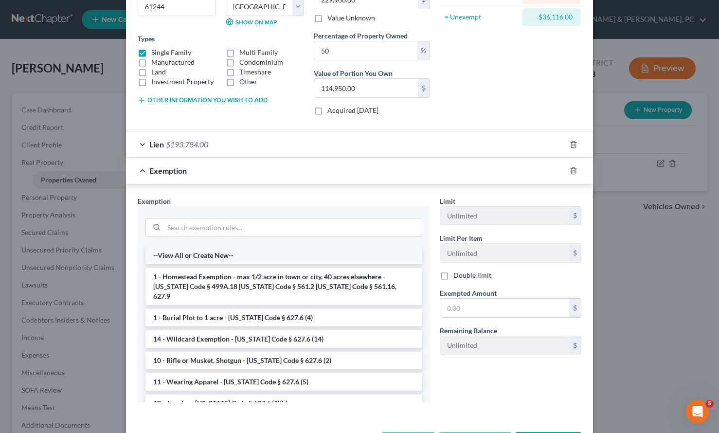
click at [171, 255] on li "--View All or Create New--" at bounding box center [283, 256] width 277 height 18
select select "17"
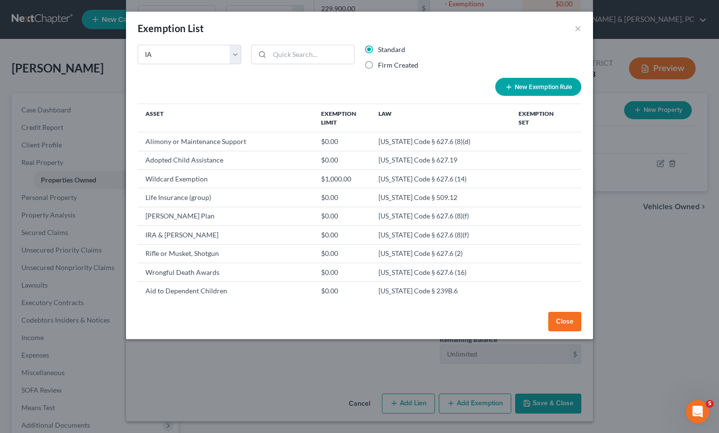
scroll to position [131, 0]
click at [185, 56] on select "State Federal AL AK AR AZ CA CO CT DE DC [GEOGRAPHIC_DATA] [GEOGRAPHIC_DATA] GU…" at bounding box center [190, 54] width 104 height 19
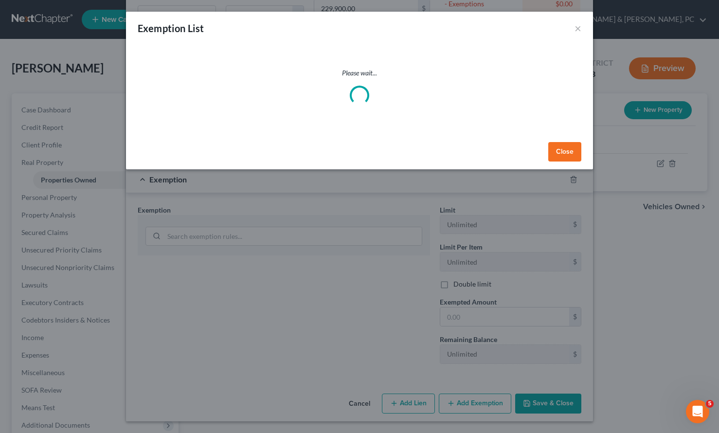
select select "15"
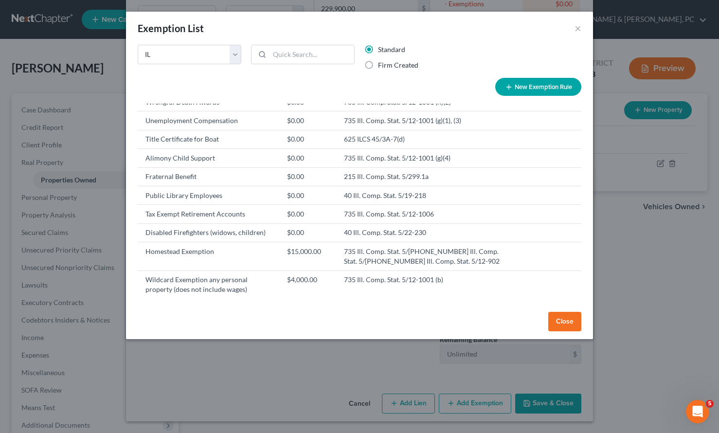
scroll to position [548, 0]
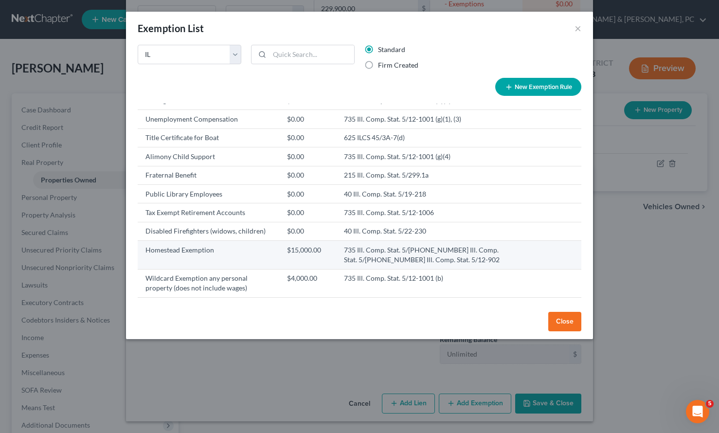
click at [402, 262] on td "735 Ill. Comp. Stat. 5/[PHONE_NUMBER] Ill. Comp. Stat. 5/[PHONE_NUMBER] Ill. Co…" at bounding box center [423, 255] width 175 height 28
click at [172, 259] on td "Homestead Exemption" at bounding box center [209, 255] width 142 height 28
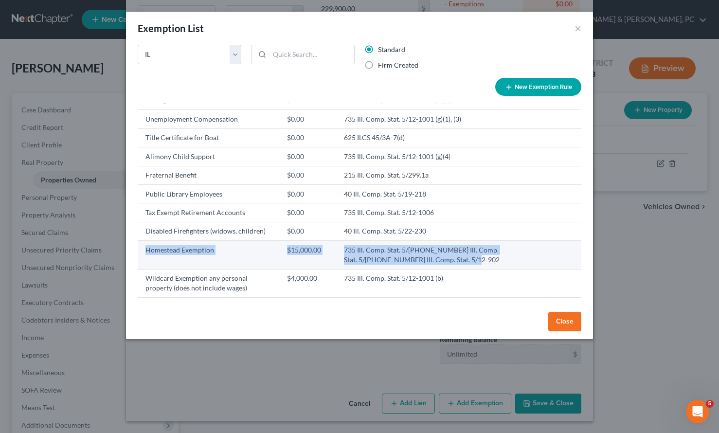
drag, startPoint x: 459, startPoint y: 271, endPoint x: 144, endPoint y: 258, distance: 316.1
click at [144, 258] on tr "Homestead Exemption $15,000.00 735 Ill. Comp. Stat. 5/[PHONE_NUMBER] Ill. Comp.…" at bounding box center [360, 255] width 444 height 28
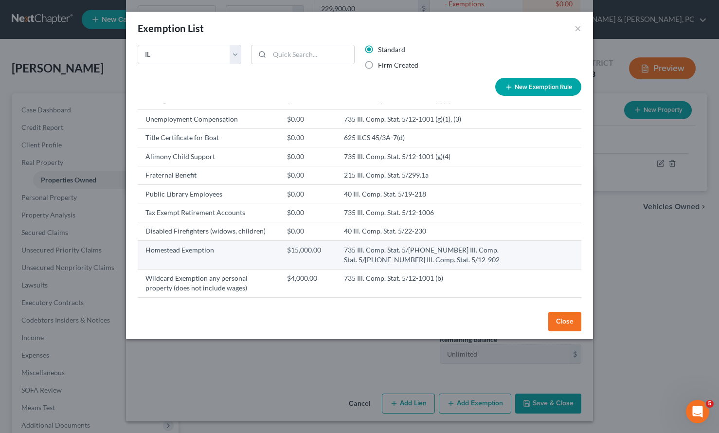
click at [526, 264] on td at bounding box center [538, 255] width 55 height 28
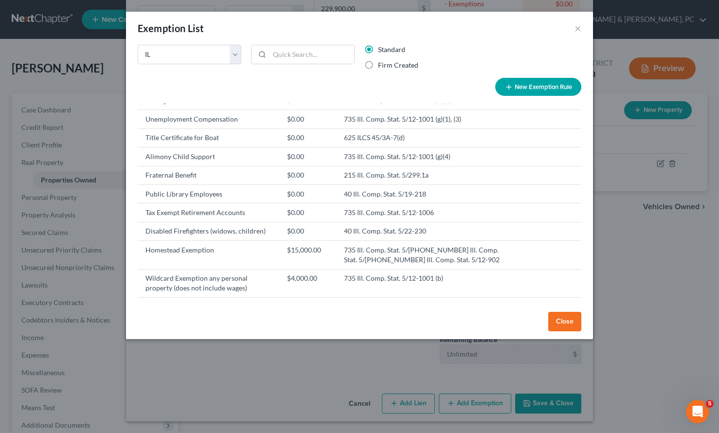
click at [538, 85] on button "New Exemption Rule" at bounding box center [538, 87] width 86 height 18
select select "15"
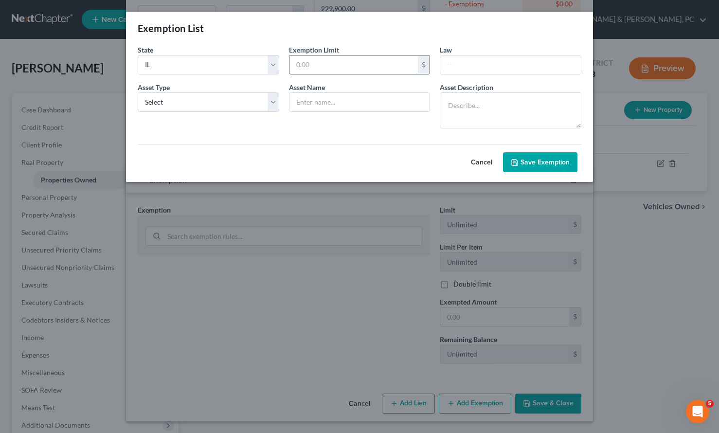
click at [349, 63] on input "text" at bounding box center [354, 64] width 129 height 18
click at [179, 104] on select "Select Homestead Other" at bounding box center [209, 101] width 142 height 19
select select "0"
click at [138, 92] on select "Select Homestead Other" at bounding box center [209, 101] width 142 height 19
click at [450, 61] on input "text" at bounding box center [510, 64] width 141 height 18
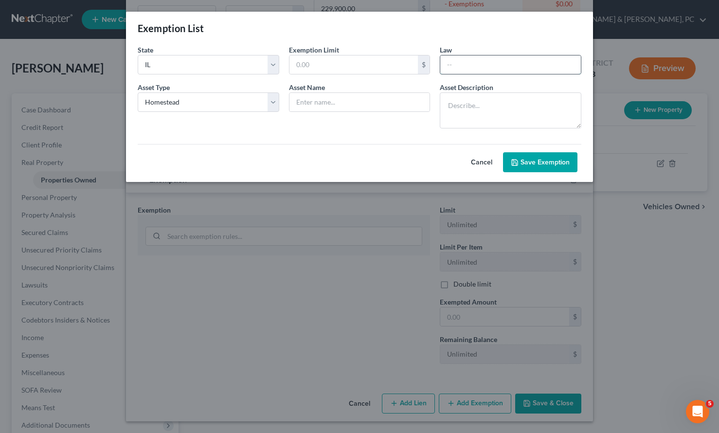
paste input "Homestead Exemption $15,000.00 735 Ill. Comp. Stat. 5/[PHONE_NUMBER] Ill. Comp.…"
drag, startPoint x: 548, startPoint y: 64, endPoint x: 376, endPoint y: 66, distance: 172.3
click at [376, 66] on form "State State Federal AL AK AR AZ CA CO [GEOGRAPHIC_DATA] DE DC [GEOGRAPHIC_DATA]…" at bounding box center [360, 108] width 454 height 127
type input "735 Ill. Comp. Stat. 5/[PHONE_NUMBER] Ill. Comp. Stat. 5/[PHONE_NUMBER] Ill. Co…"
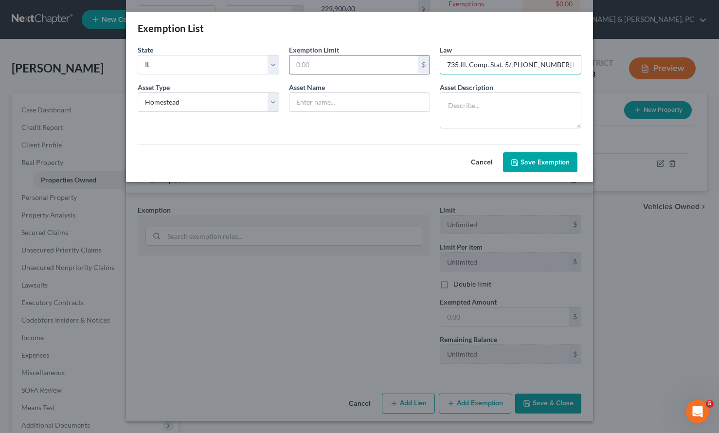
click at [337, 66] on input "text" at bounding box center [354, 64] width 129 height 18
type input "15,000"
click at [477, 112] on textarea at bounding box center [511, 110] width 142 height 36
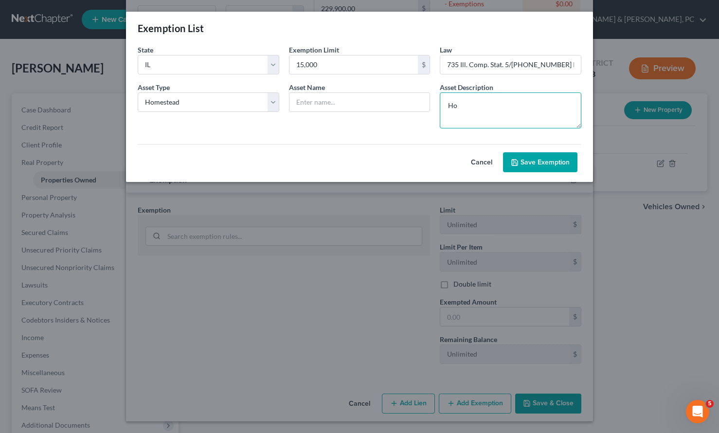
type textarea "H"
paste textarea "Homestead Exemption $15,000.00 735 Ill. Comp. Stat. 5/[PHONE_NUMBER] Ill. Comp.…"
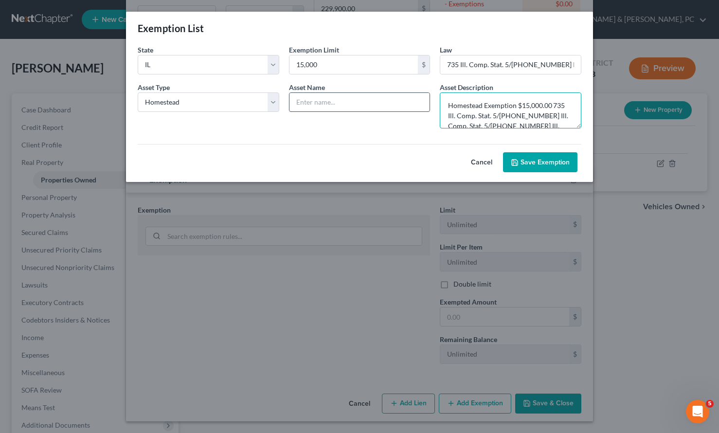
type textarea "Homestead Exemption $15,000.00 735 Ill. Comp. Stat. 5/[PHONE_NUMBER] Ill. Comp.…"
click at [316, 100] on input "text" at bounding box center [360, 102] width 141 height 18
type input "Homestead"
click at [559, 166] on button "Save Exemption" at bounding box center [540, 162] width 74 height 20
select select "15"
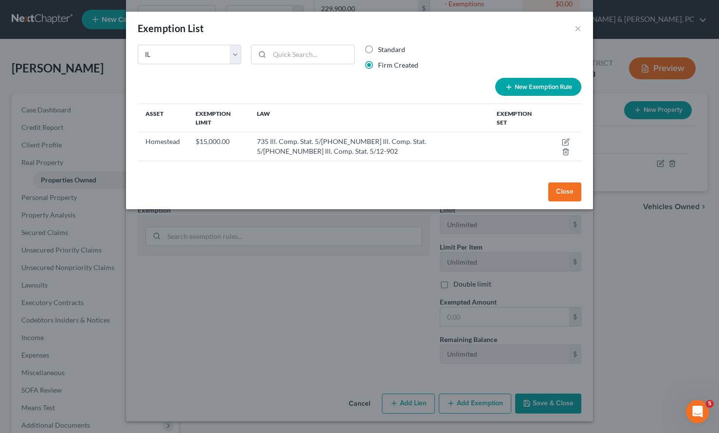
click at [566, 192] on button "Close" at bounding box center [564, 191] width 33 height 19
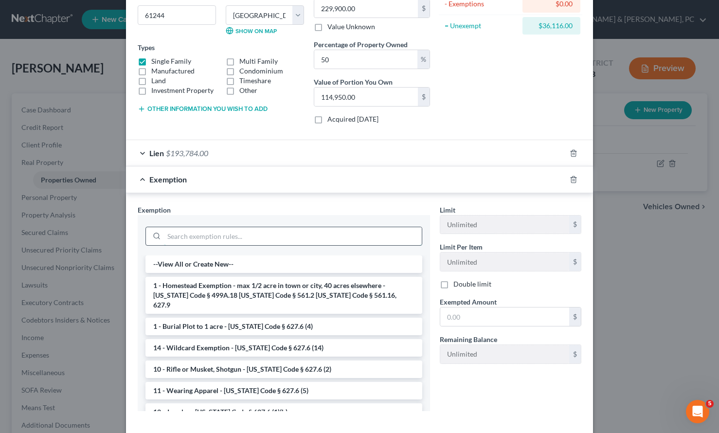
click at [212, 236] on input "search" at bounding box center [293, 236] width 258 height 18
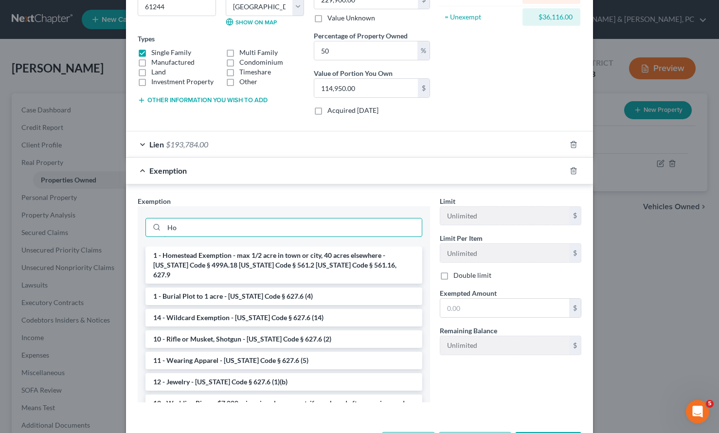
type input "H"
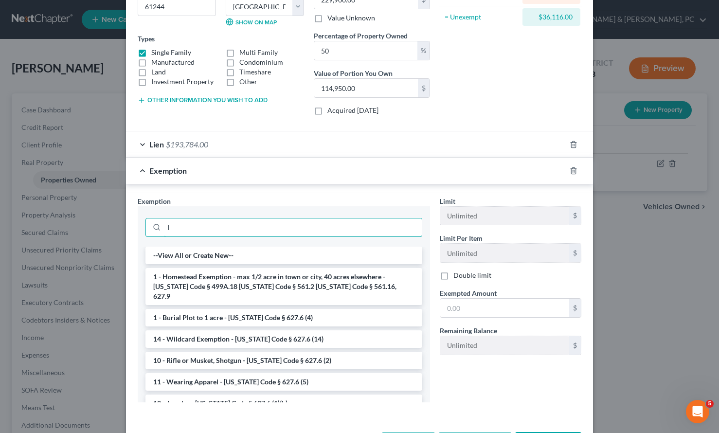
type input "IL"
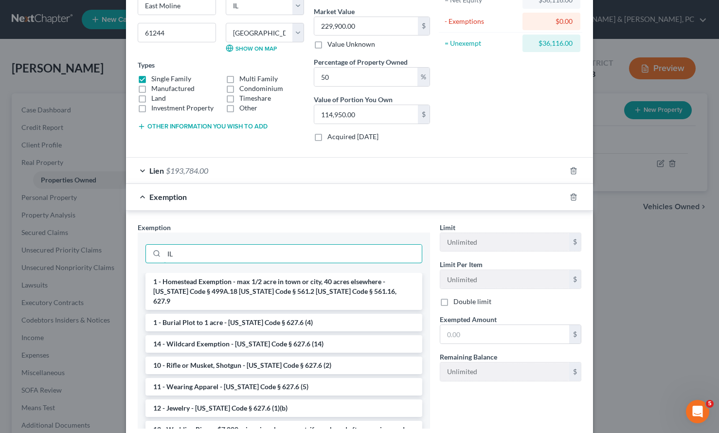
scroll to position [110, 0]
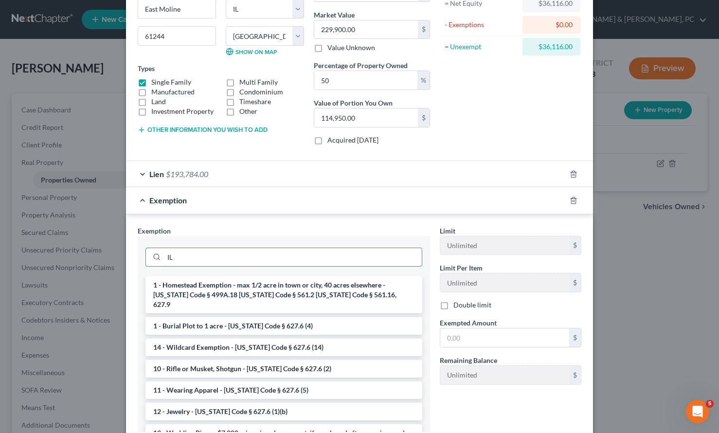
drag, startPoint x: 186, startPoint y: 258, endPoint x: 134, endPoint y: 249, distance: 52.8
click at [138, 249] on div "IL" at bounding box center [284, 256] width 292 height 41
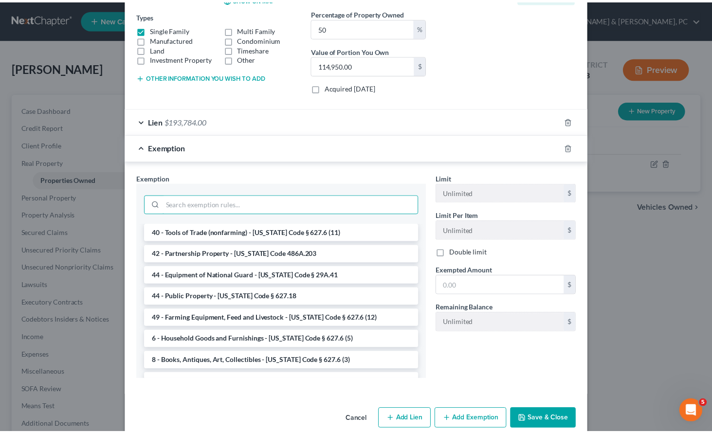
scroll to position [179, 0]
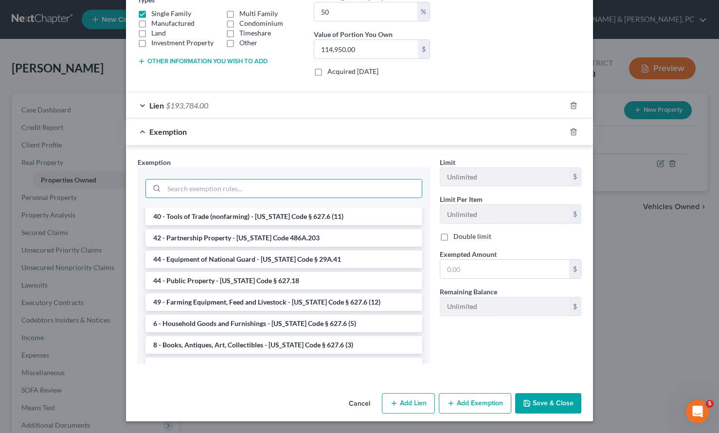
click at [347, 405] on button "Cancel" at bounding box center [359, 403] width 37 height 19
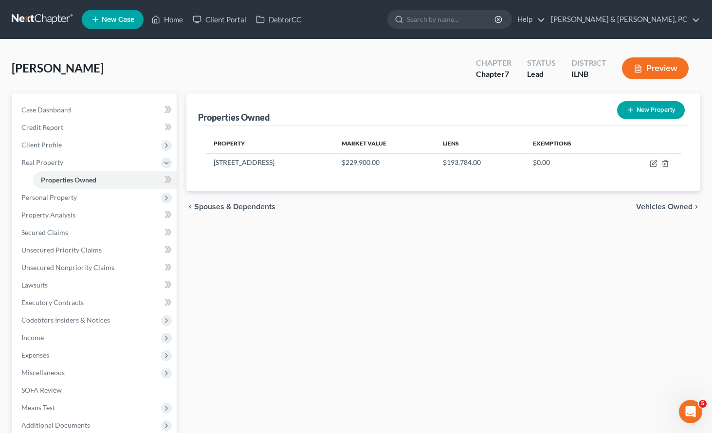
click at [452, 289] on div "Properties Owned New Property Property Market Value Liens Exemptions [STREET_AD…" at bounding box center [444, 304] width 524 height 422
